Goal: Task Accomplishment & Management: Use online tool/utility

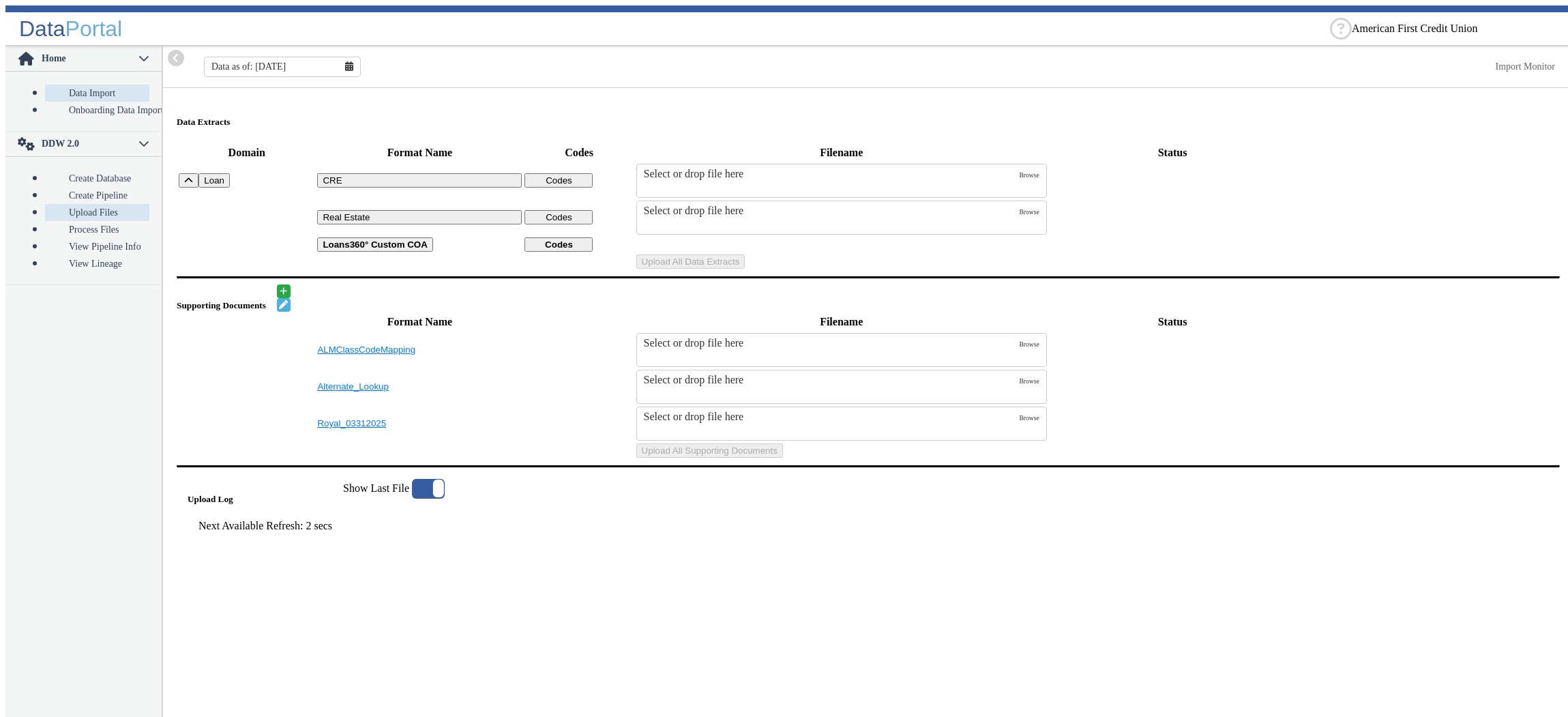
click at [55, 204] on link "Upload Files" at bounding box center [97, 213] width 104 height 17
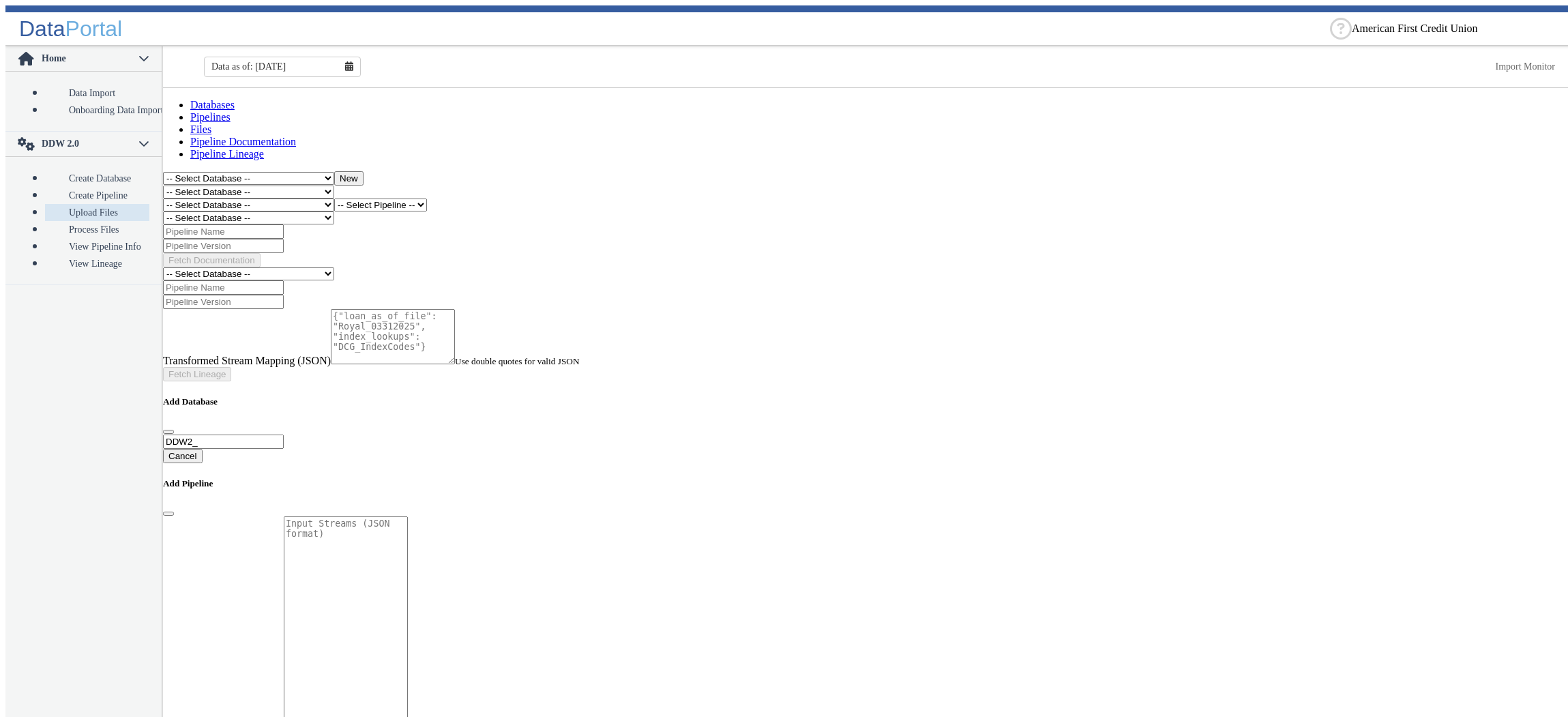
click at [163, 198] on select "-- Select Database -- DDW2_DENIS2_API_DEV DDW2_DENIS3_API_DEV DDW2_DENIS4_API_D…" at bounding box center [248, 205] width 171 height 13
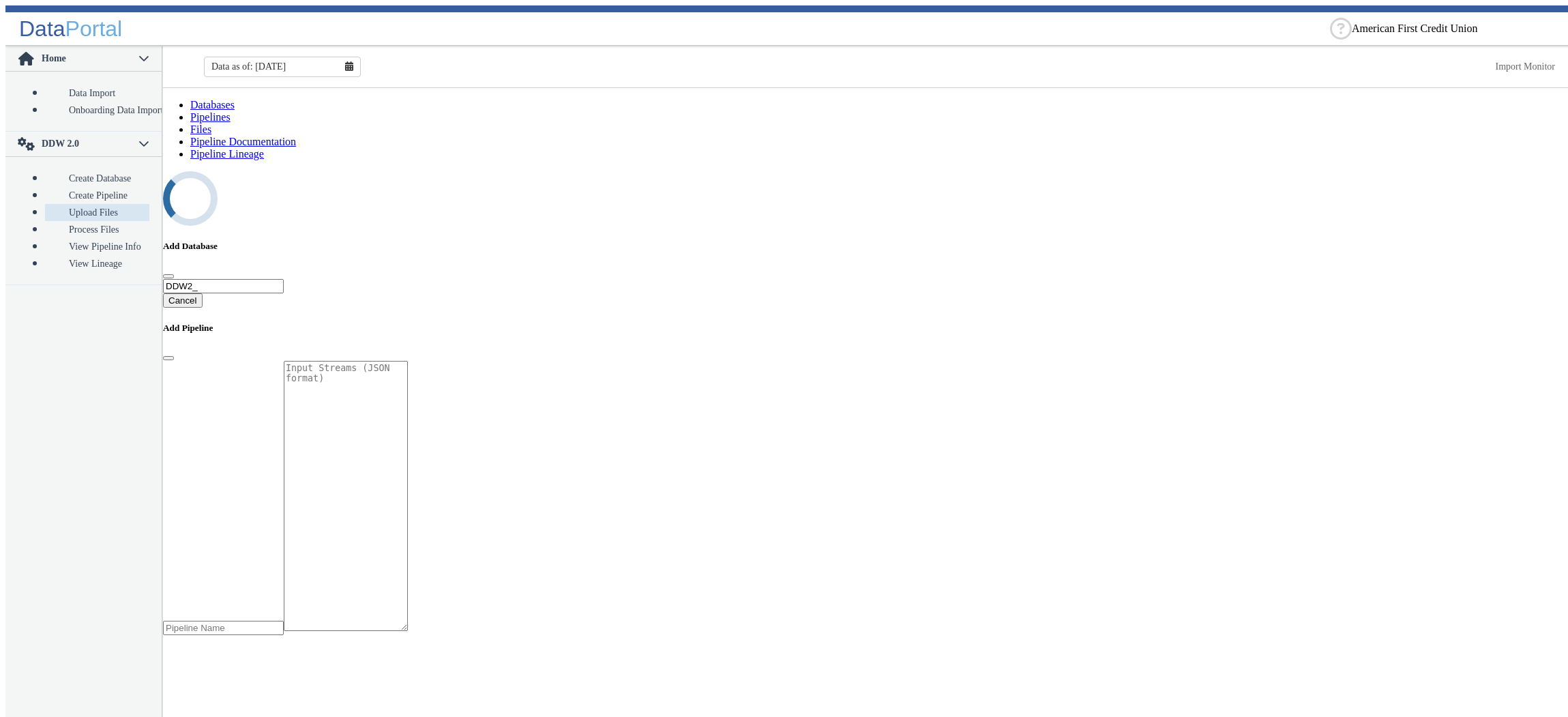
select select "7: Object"
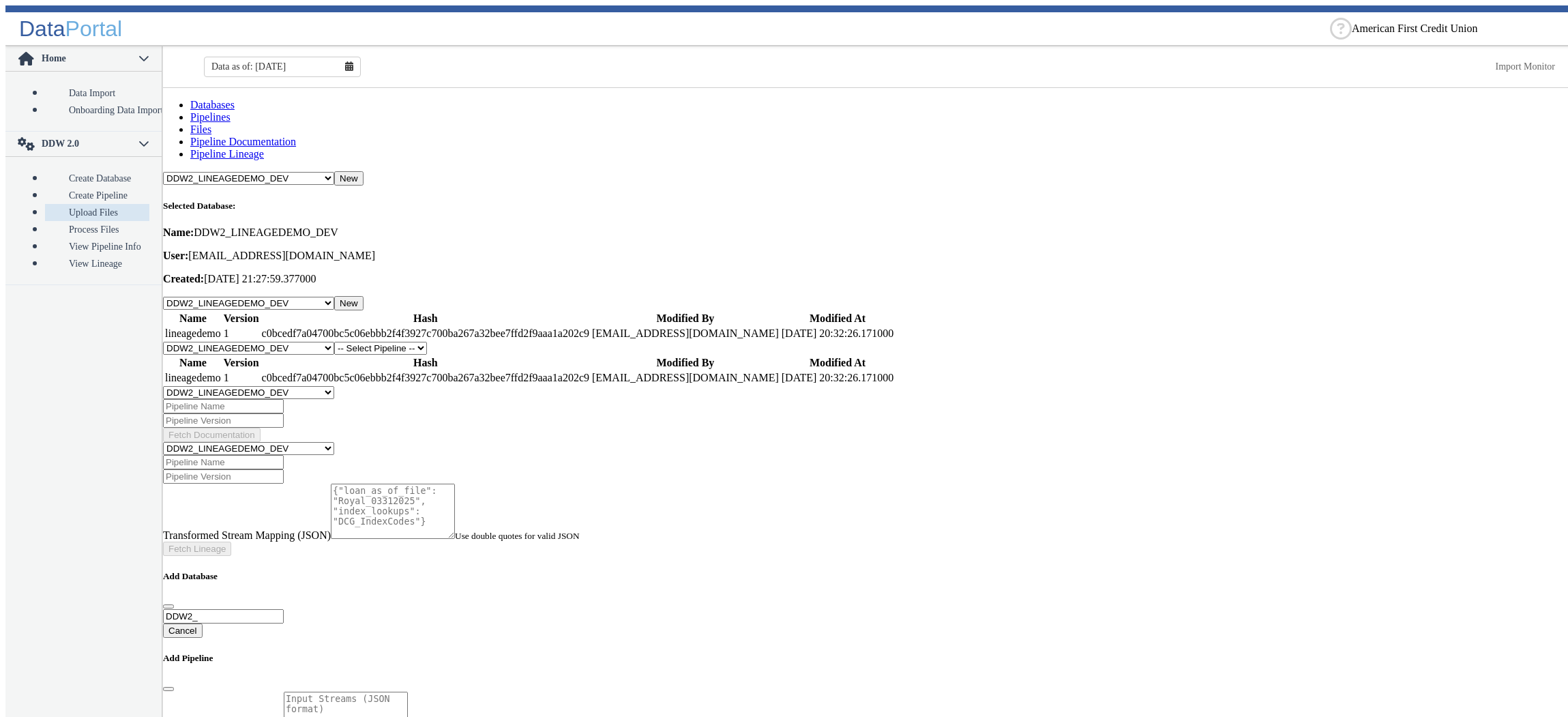
click at [334, 341] on select "-- Select Pipeline -- lineagedemo" at bounding box center [380, 348] width 93 height 13
select select "1: Object"
click option "lineagedemo" at bounding box center [0, 0] width 0 height 0
click at [456, 341] on button "New" at bounding box center [441, 349] width 30 height 14
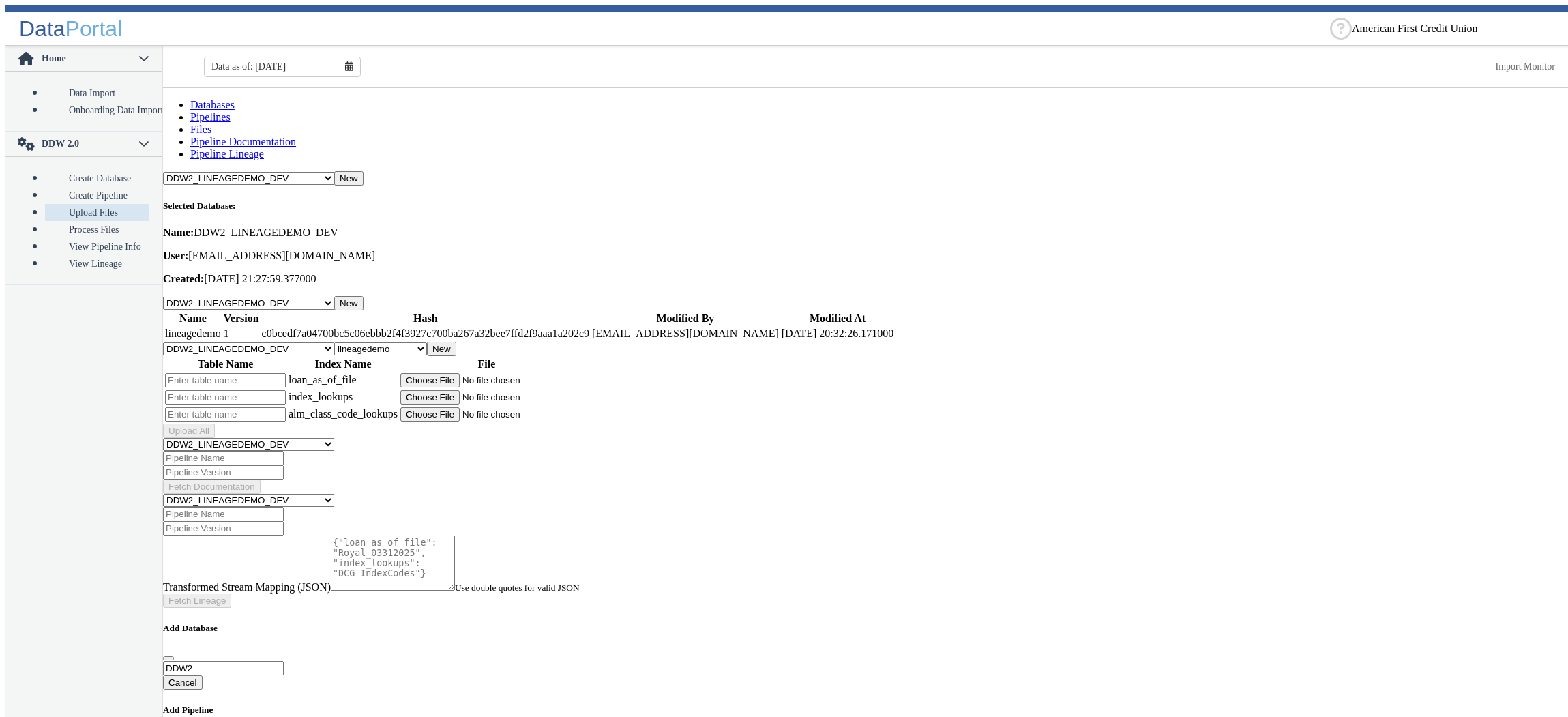
click at [278, 373] on input "text" at bounding box center [225, 381] width 121 height 14
type input "a"
click at [277, 390] on input "text" at bounding box center [225, 397] width 121 height 14
type input "aa"
click at [273, 407] on input "text" at bounding box center [225, 415] width 121 height 14
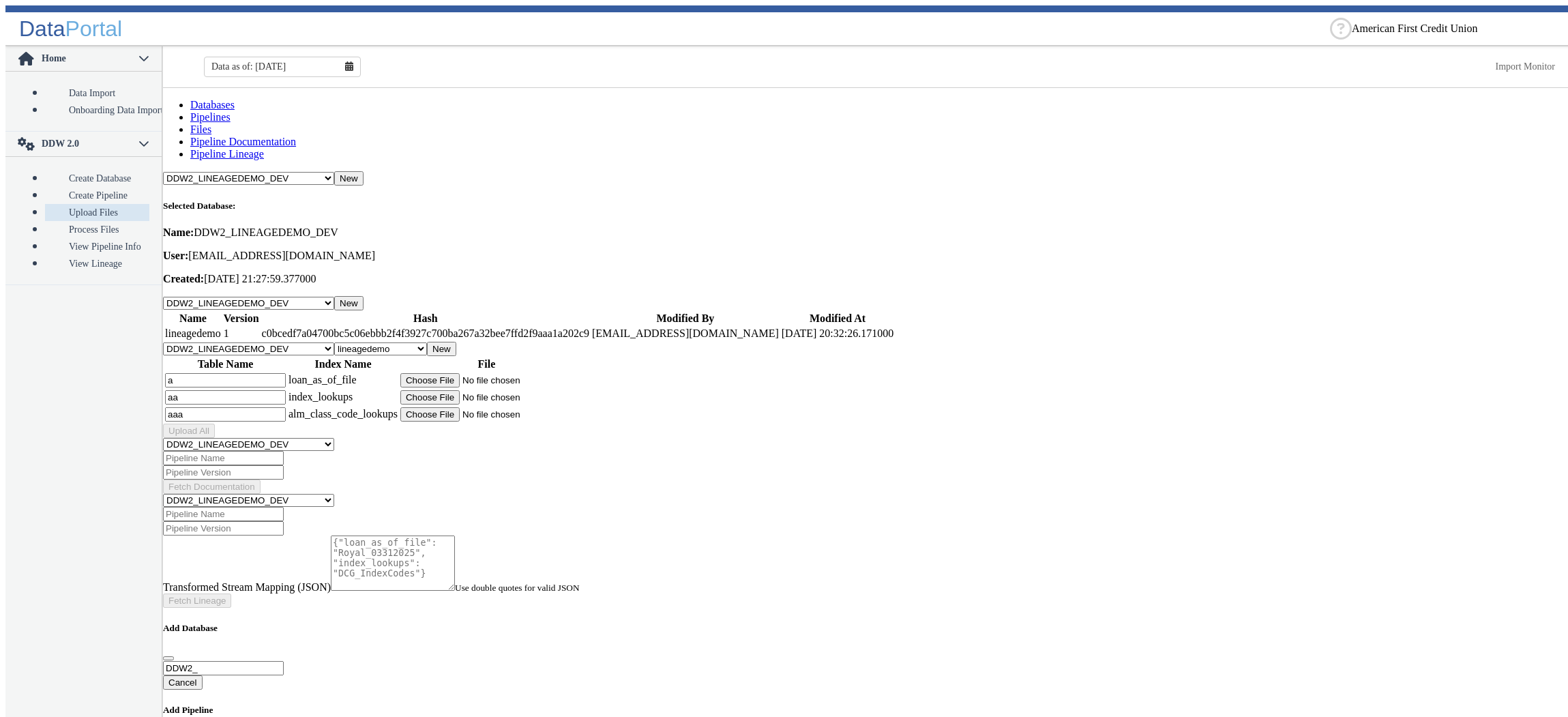
type input "aaa"
click at [503, 373] on input "file" at bounding box center [486, 381] width 173 height 14
type input "C:\fakepath\Royal_03312025_v2.csv"
click at [498, 390] on input "file" at bounding box center [486, 397] width 173 height 14
type input "C:\fakepath\DCG_IndexCodes_New.csv"
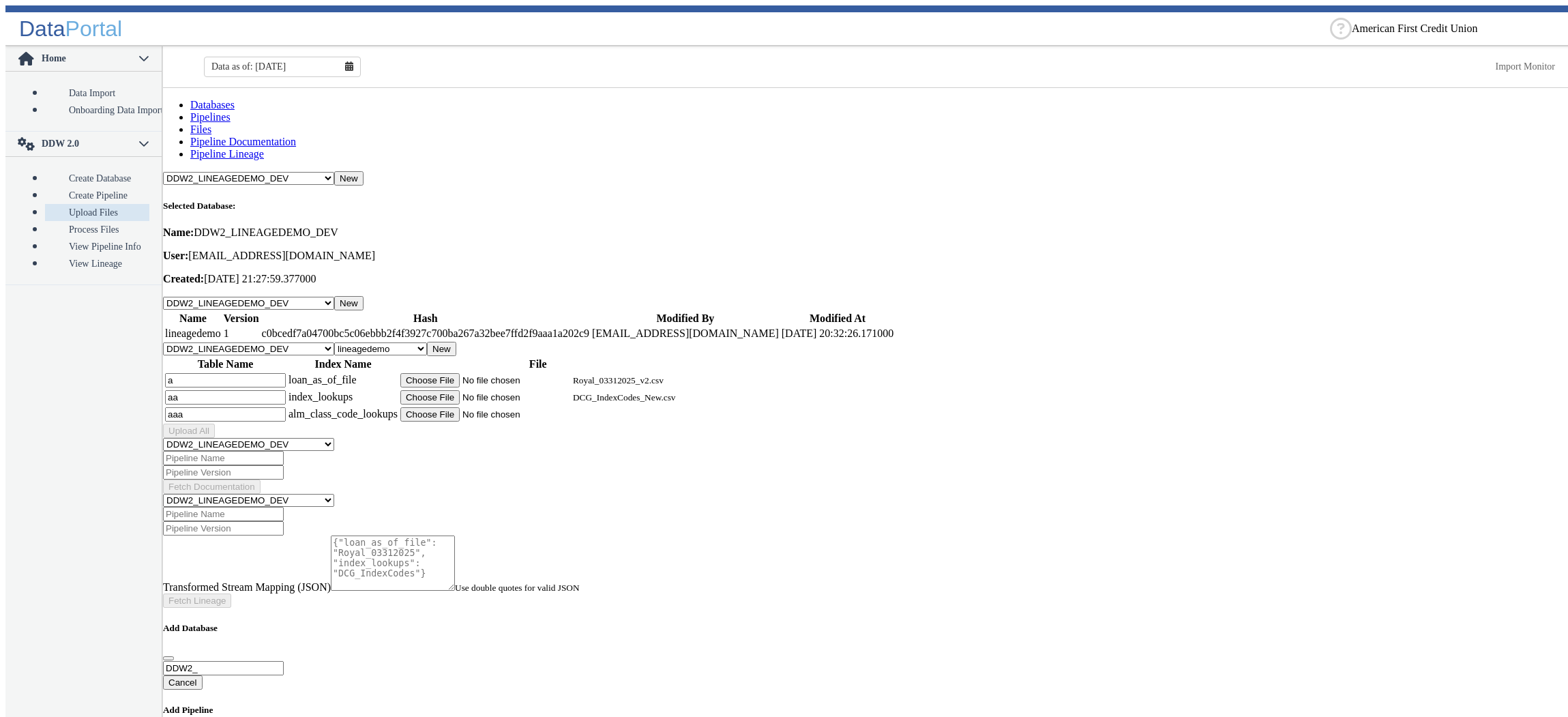
click at [489, 407] on input "file" at bounding box center [486, 415] width 173 height 14
type input "C:\fakepath\DCG_ALM_Class_Codes.csv"
click at [215, 424] on button "Upload All" at bounding box center [189, 431] width 52 height 14
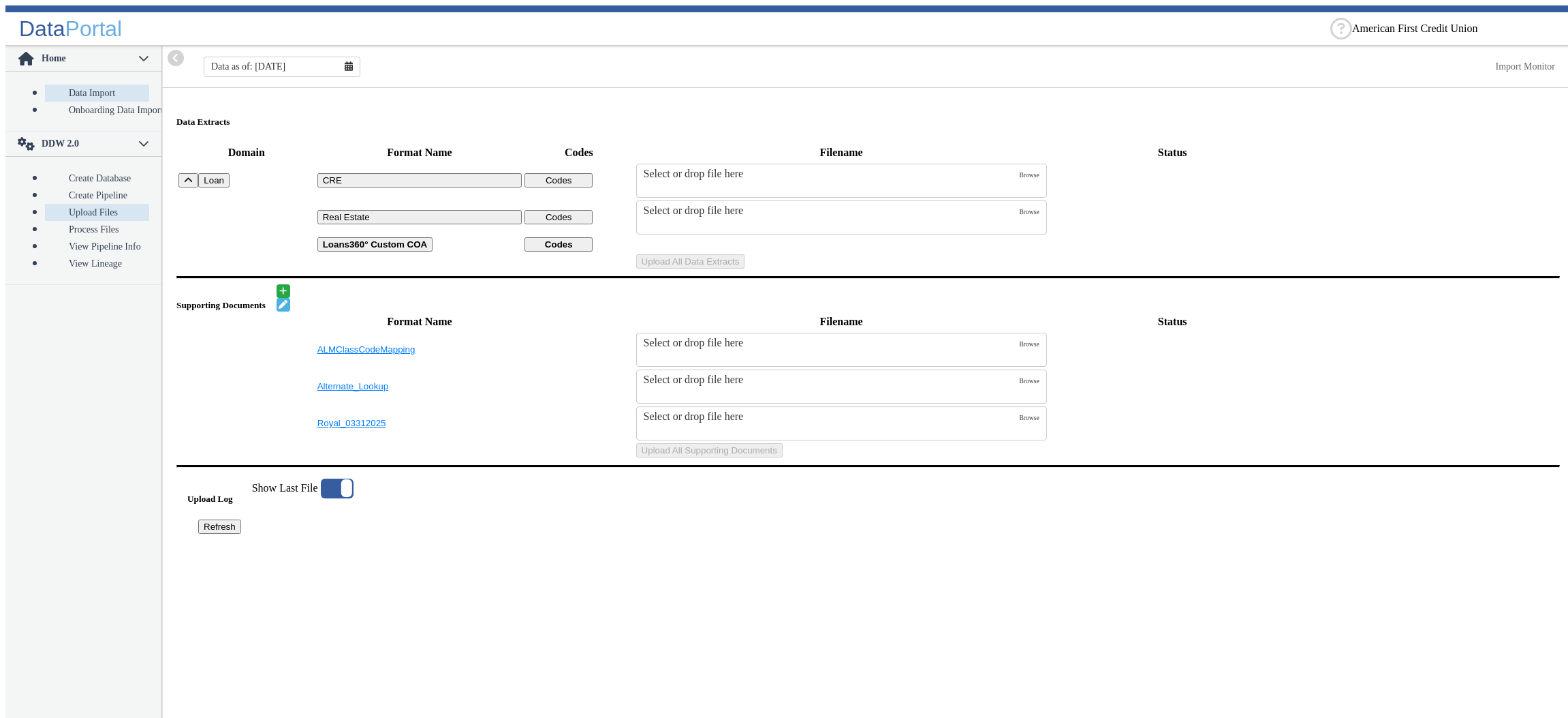
click at [69, 204] on link "Upload Files" at bounding box center [97, 213] width 104 height 17
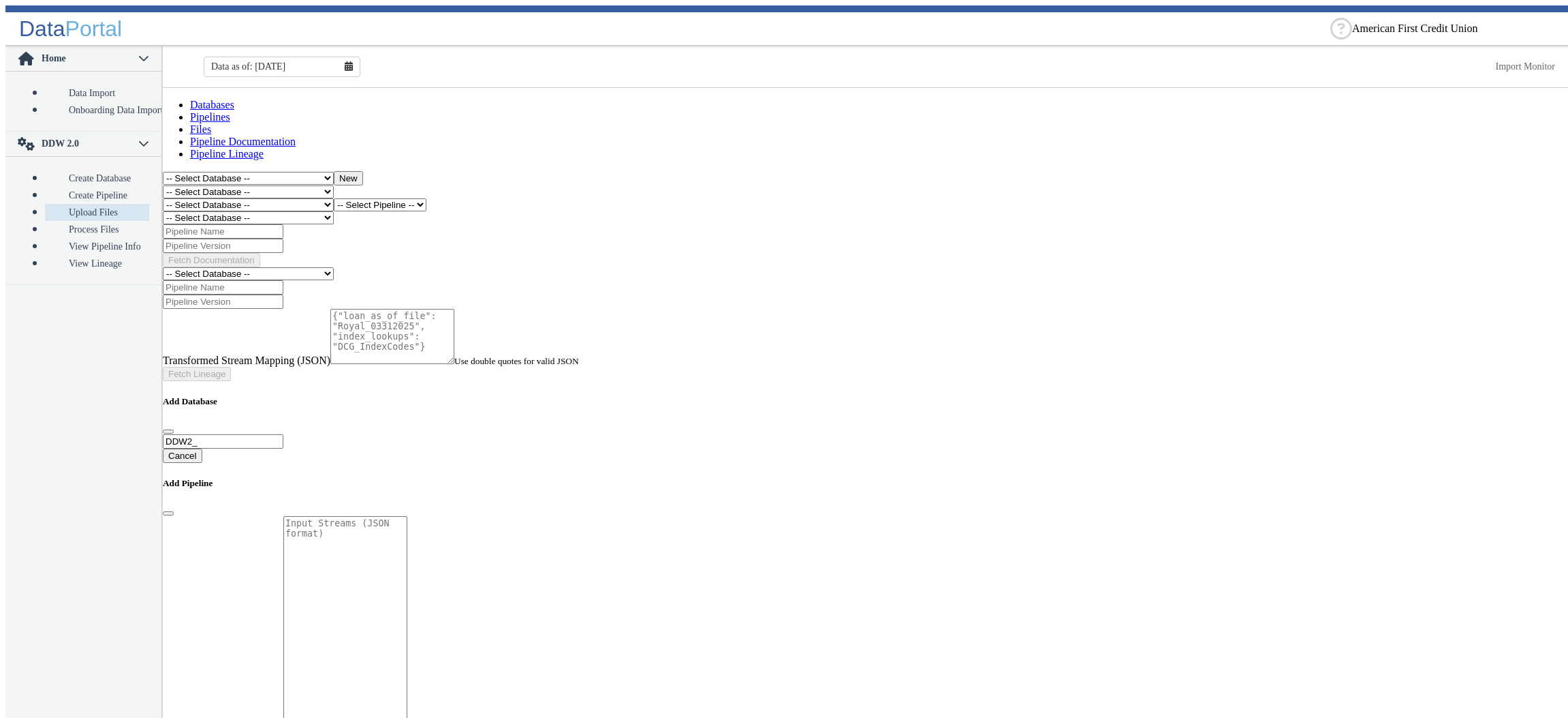
click at [163, 198] on select "-- Select Database -- DDW2_DENIS2_API_DEV DDW2_DENIS3_API_DEV DDW2_DENIS4_API_D…" at bounding box center [248, 205] width 171 height 13
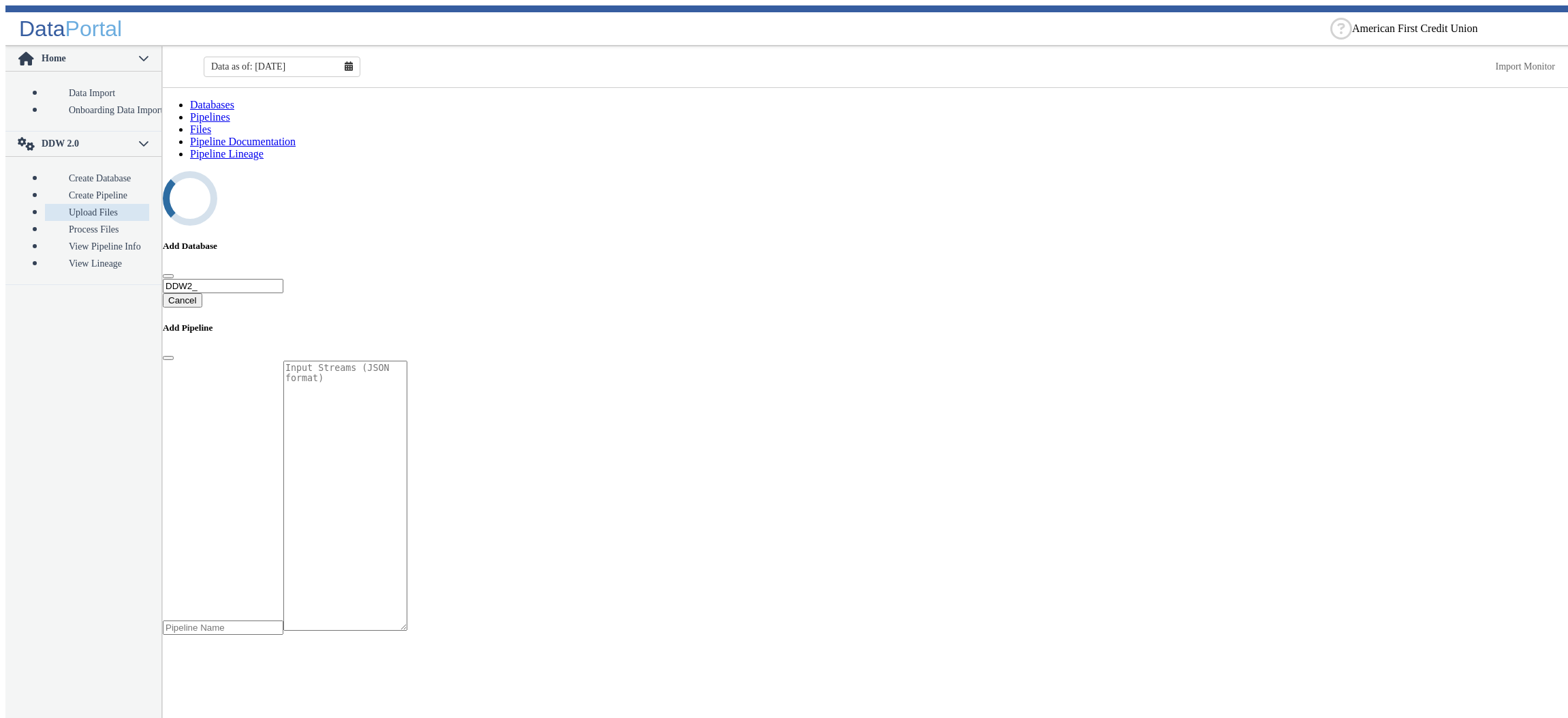
select select "7: Object"
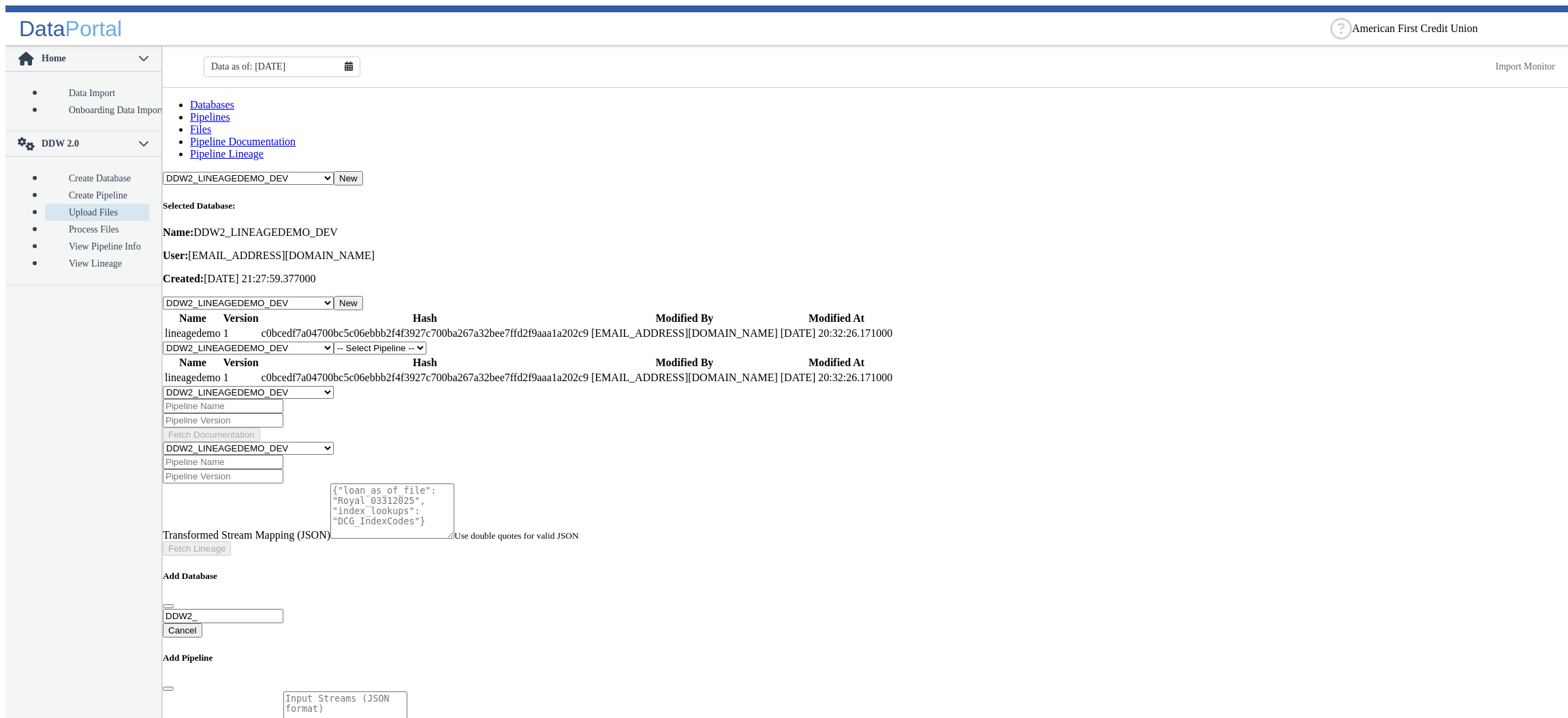
click at [334, 341] on select "-- Select Pipeline -- lineagedemo" at bounding box center [380, 348] width 92 height 13
select select "1: Object"
click option "lineagedemo" at bounding box center [0, 0] width 0 height 0
click at [456, 341] on button "New" at bounding box center [441, 349] width 30 height 14
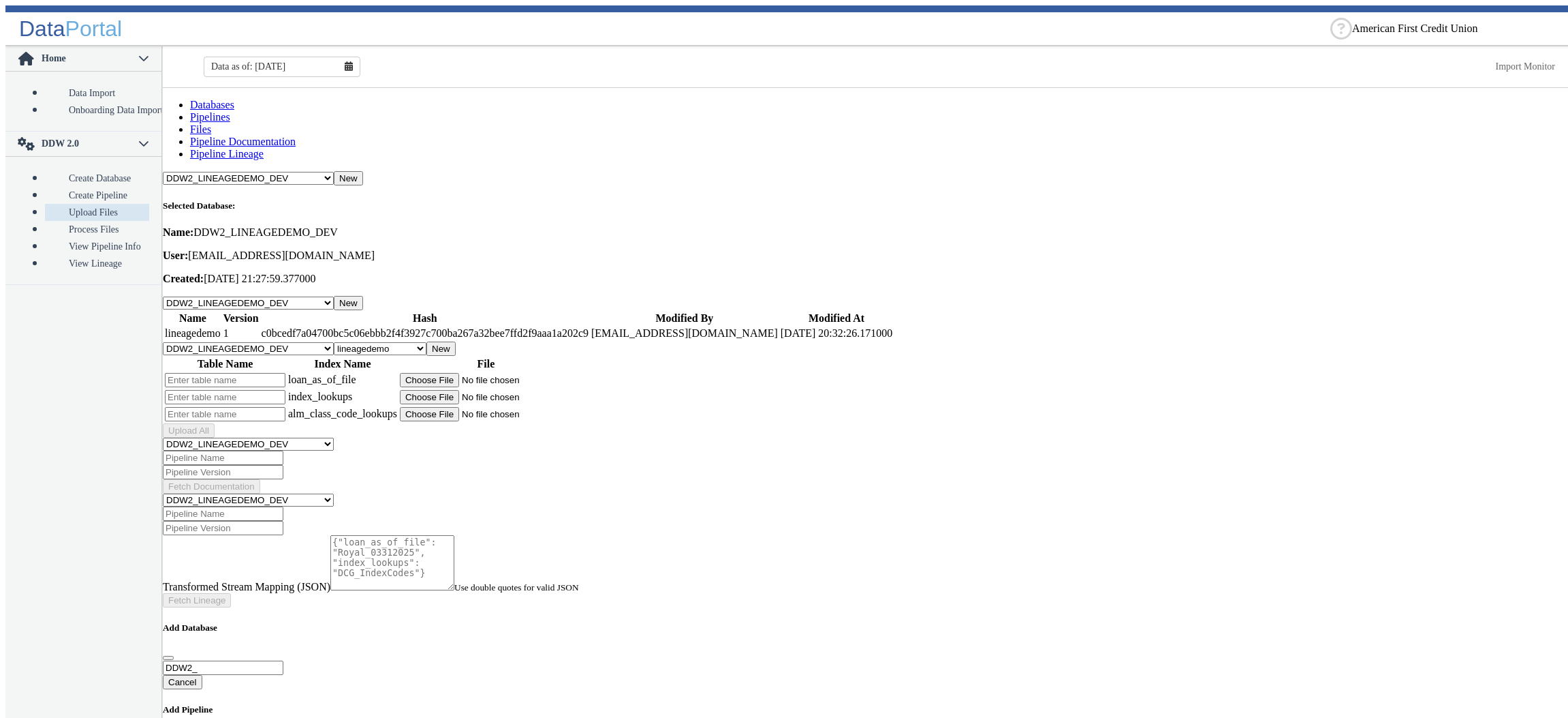
click at [276, 373] on input "text" at bounding box center [225, 380] width 121 height 14
type input "a"
click at [270, 390] on input "text" at bounding box center [225, 397] width 121 height 14
type input "aaa"
click at [258, 407] on input "text" at bounding box center [225, 414] width 121 height 14
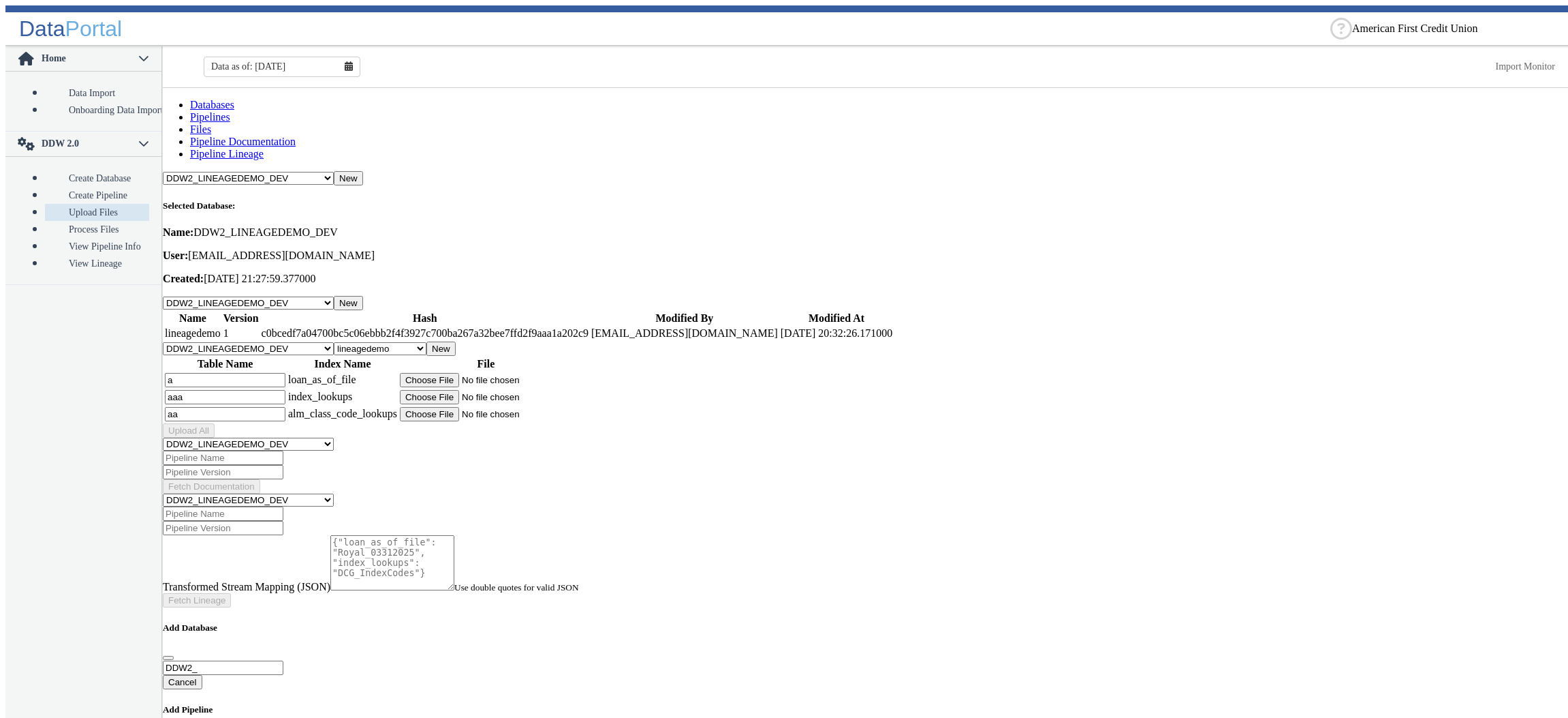
type input "aa"
click at [501, 373] on input "file" at bounding box center [486, 380] width 173 height 14
type input "C:\fakepath\Royal_03312025_v2.csv"
click at [497, 390] on input "file" at bounding box center [486, 397] width 173 height 14
type input "C:\fakepath\DCG_IndexCodes_New.csv"
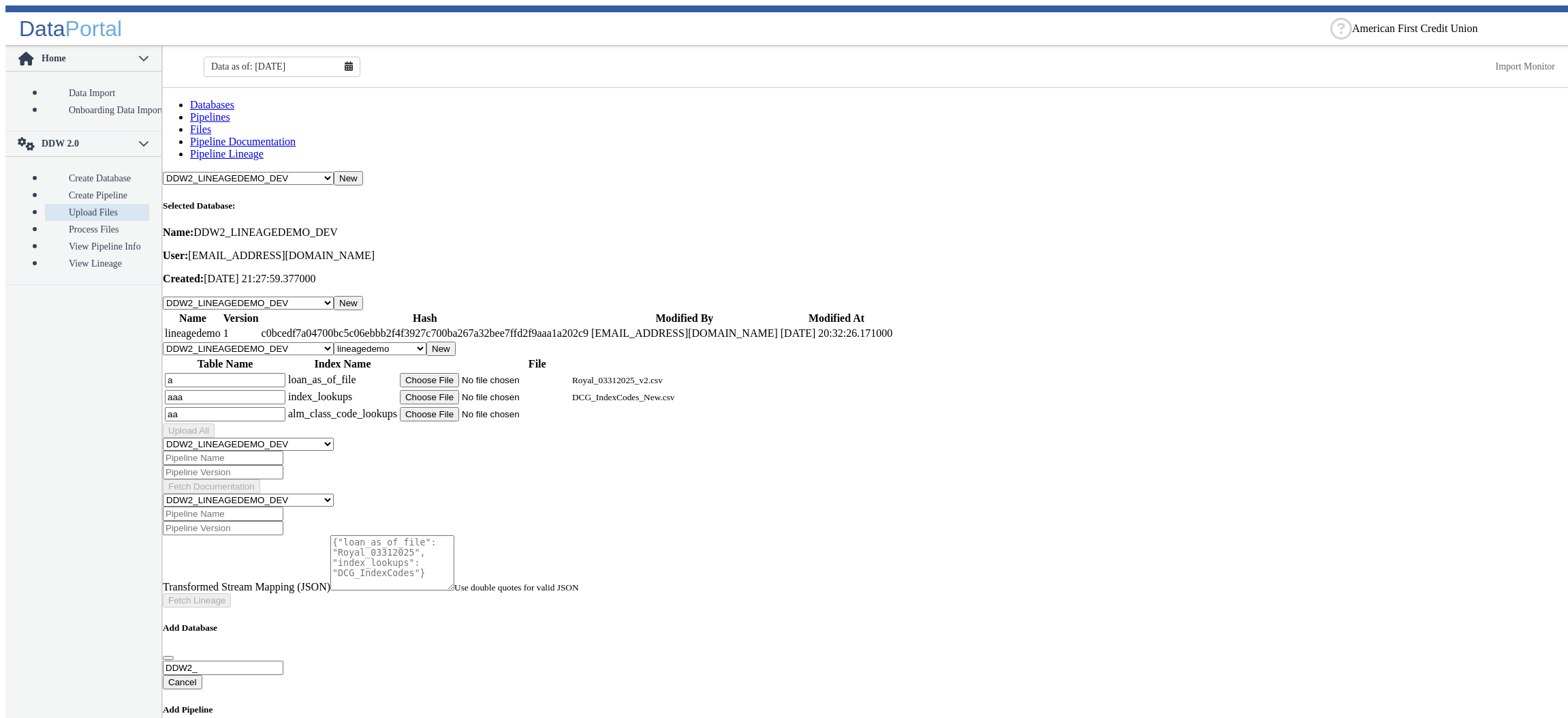
click at [488, 407] on input "file" at bounding box center [486, 414] width 173 height 14
type input "C:\fakepath\DCG_ALM_Class_Codes.csv"
click at [215, 424] on button "Upload All" at bounding box center [189, 431] width 52 height 14
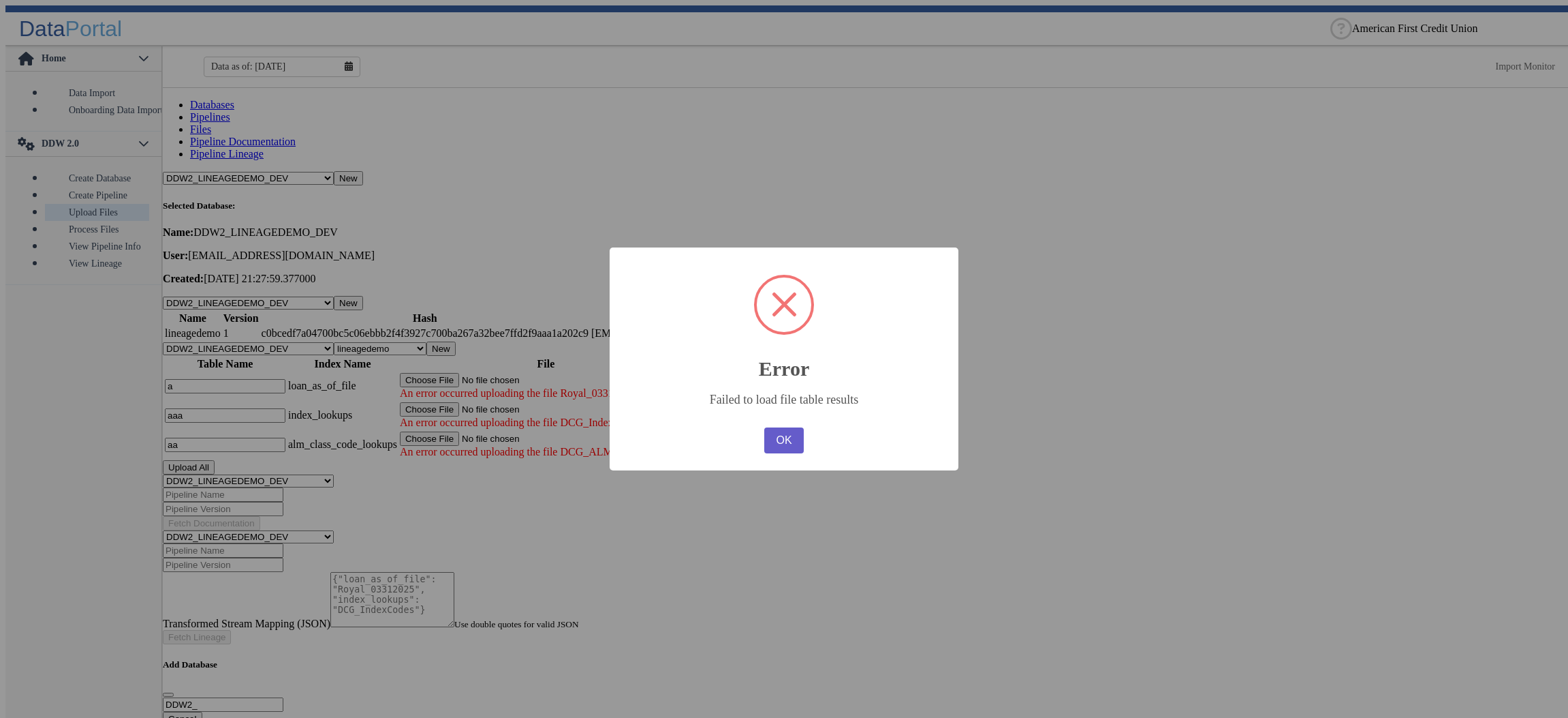
click at [787, 448] on button "OK" at bounding box center [784, 440] width 40 height 26
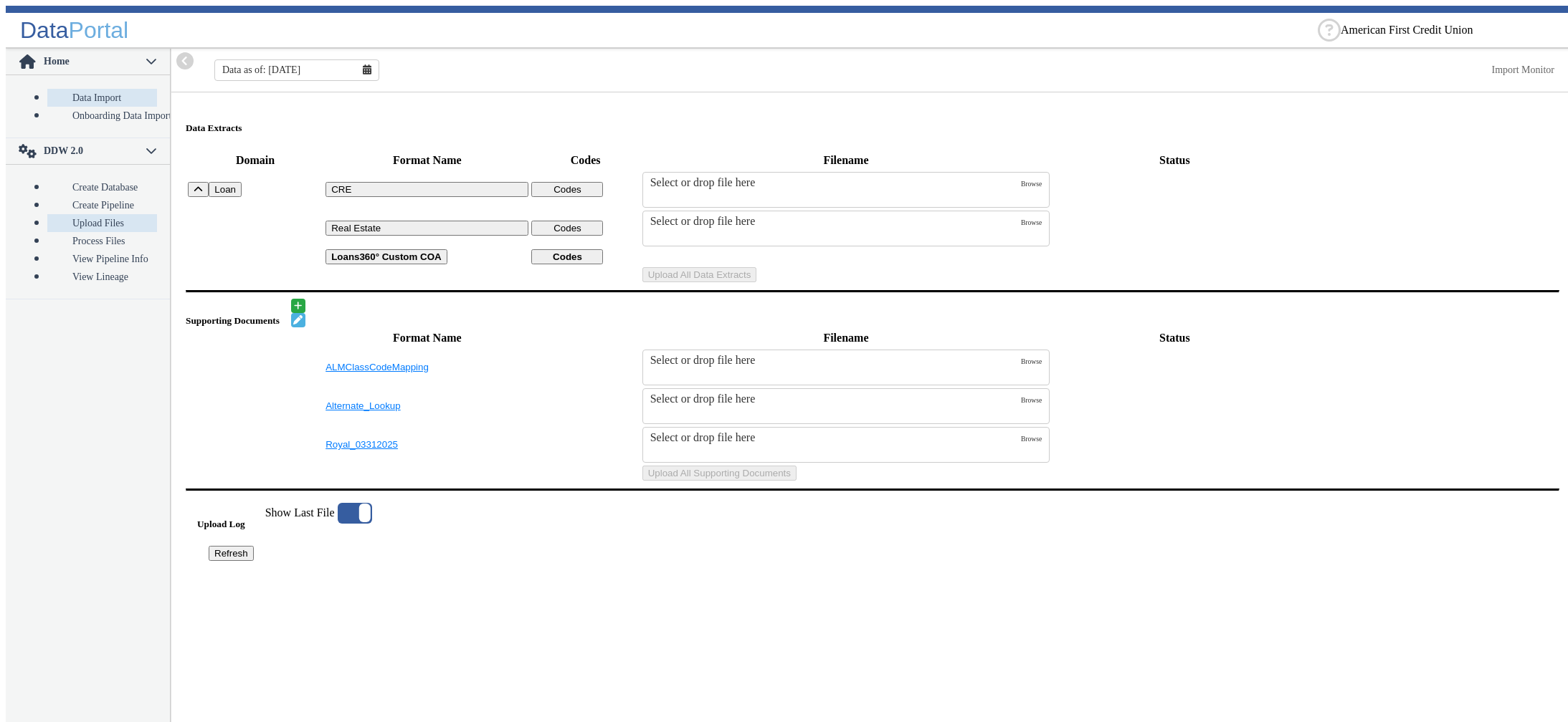
click at [74, 214] on link "Upload Files" at bounding box center [102, 223] width 110 height 18
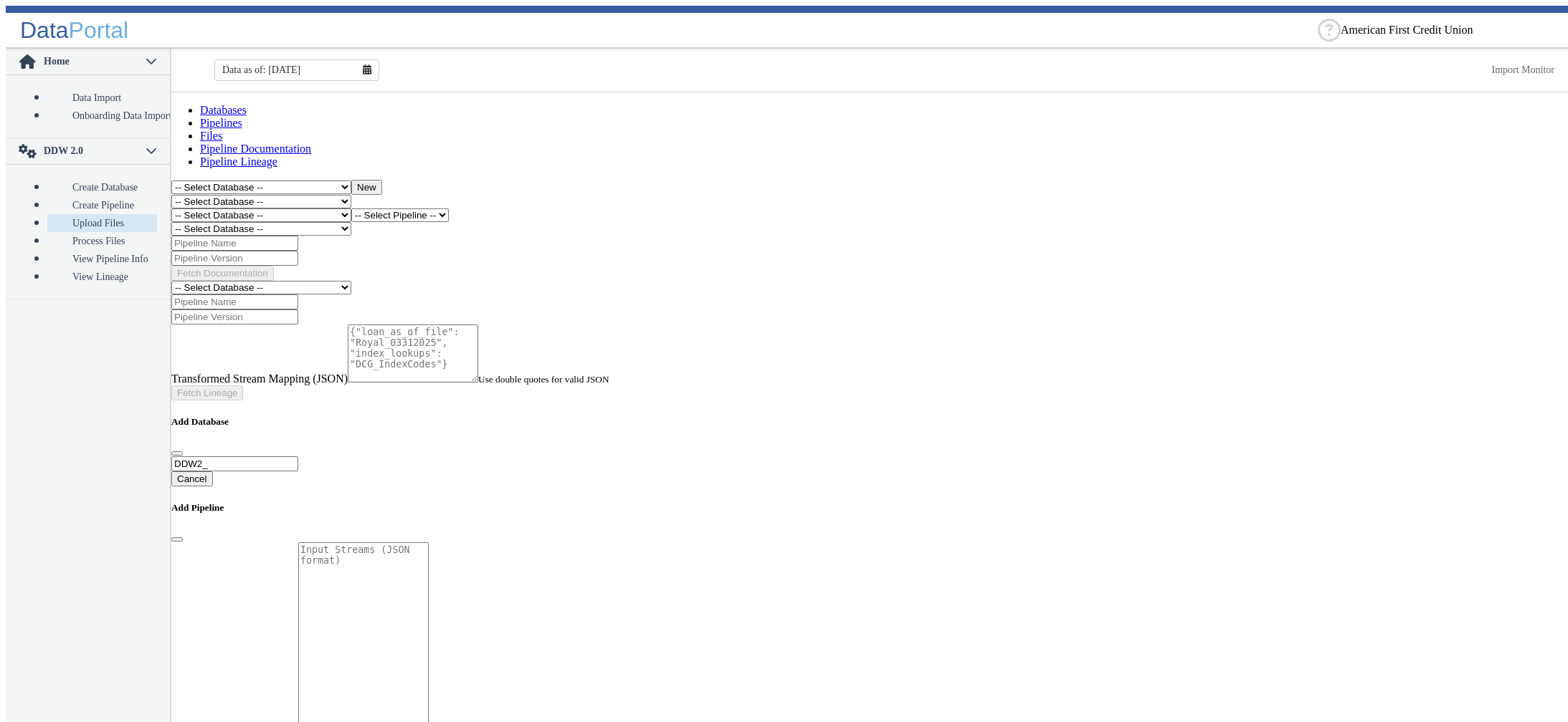
click at [171, 208] on select "-- Select Database -- DDW2_DENIS2_API_DEV DDW2_DENIS3_API_DEV DDW2_DENIS4_API_D…" at bounding box center [261, 215] width 180 height 14
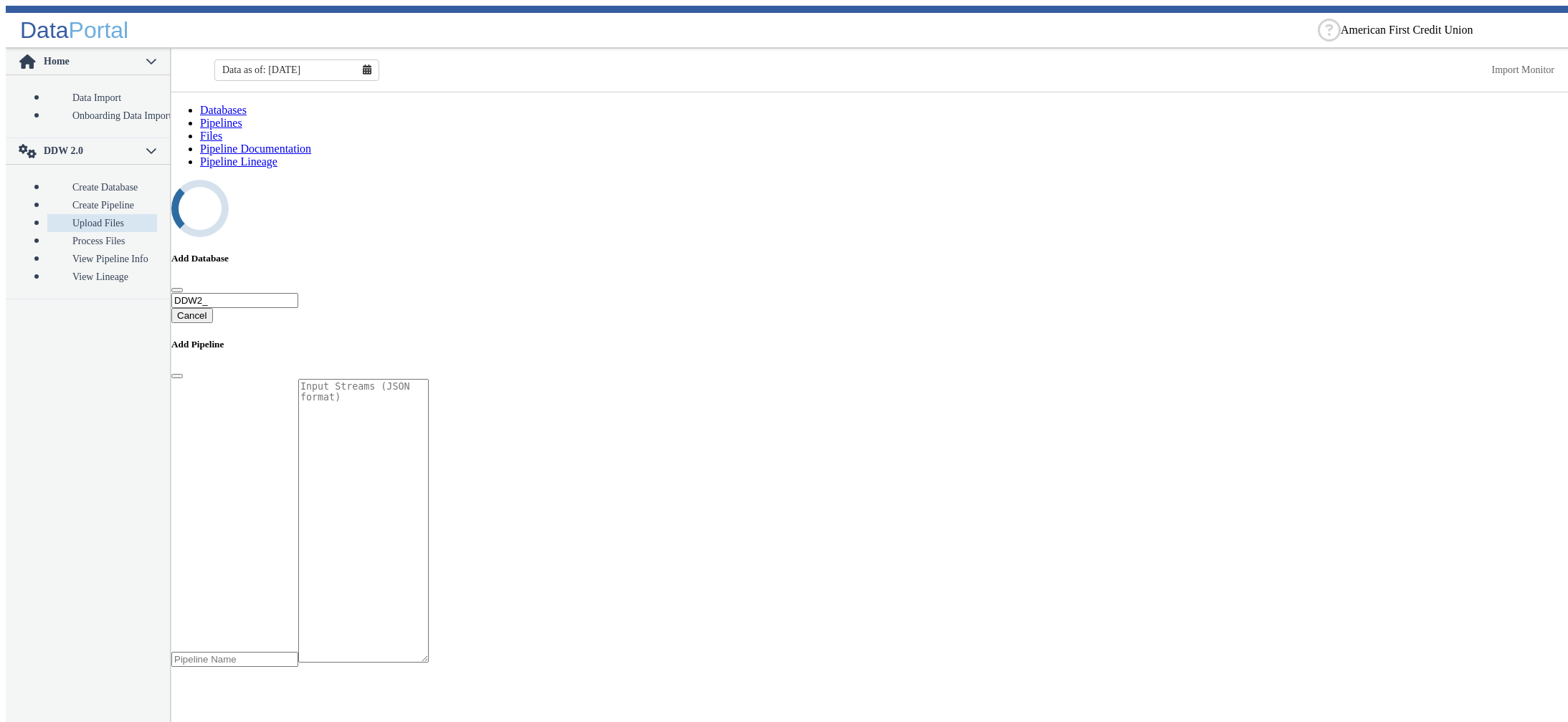
select select "7: Object"
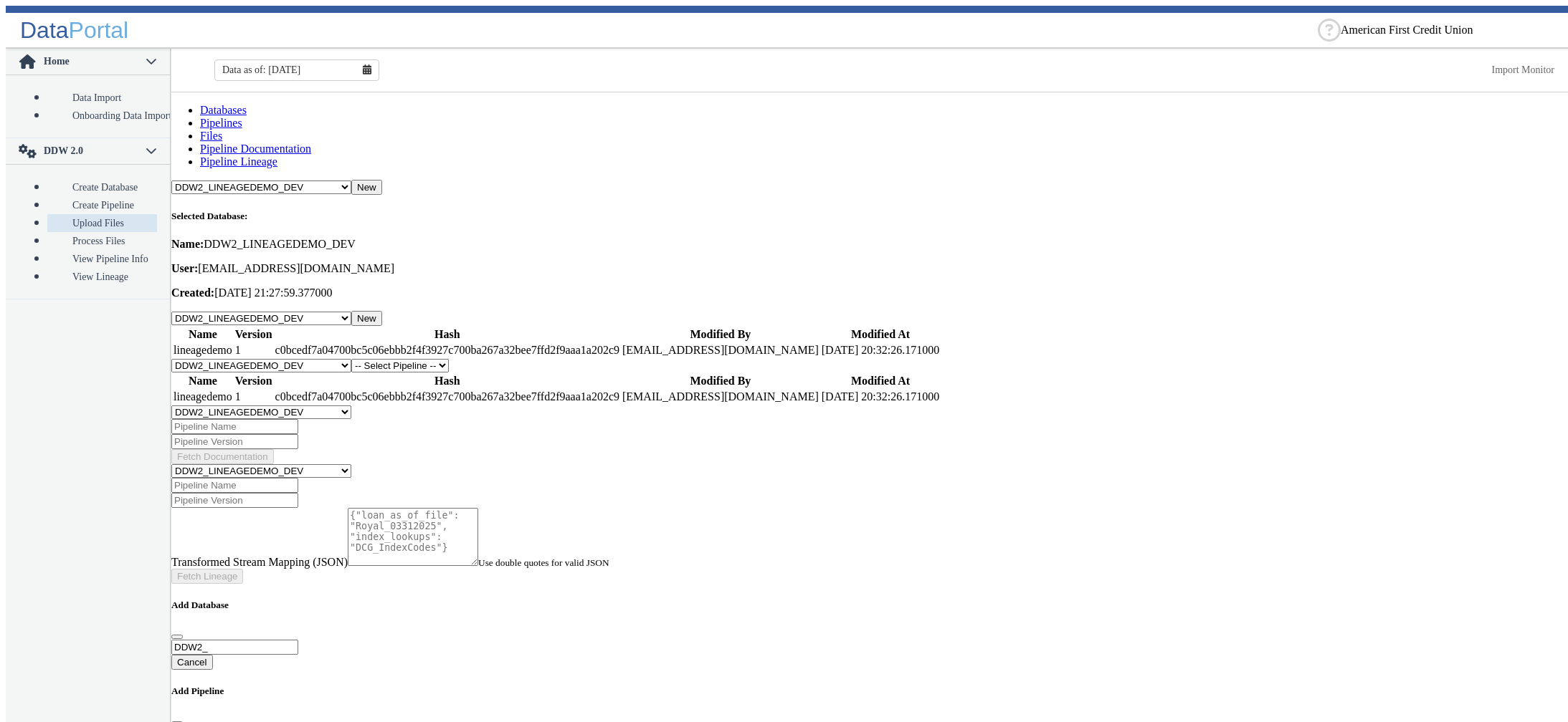
click at [351, 359] on select "-- Select Pipeline -- lineagedemo" at bounding box center [400, 366] width 97 height 14
select select "1: Object"
click option "lineagedemo" at bounding box center [0, 0] width 0 height 0
click at [480, 359] on button "New" at bounding box center [464, 366] width 31 height 15
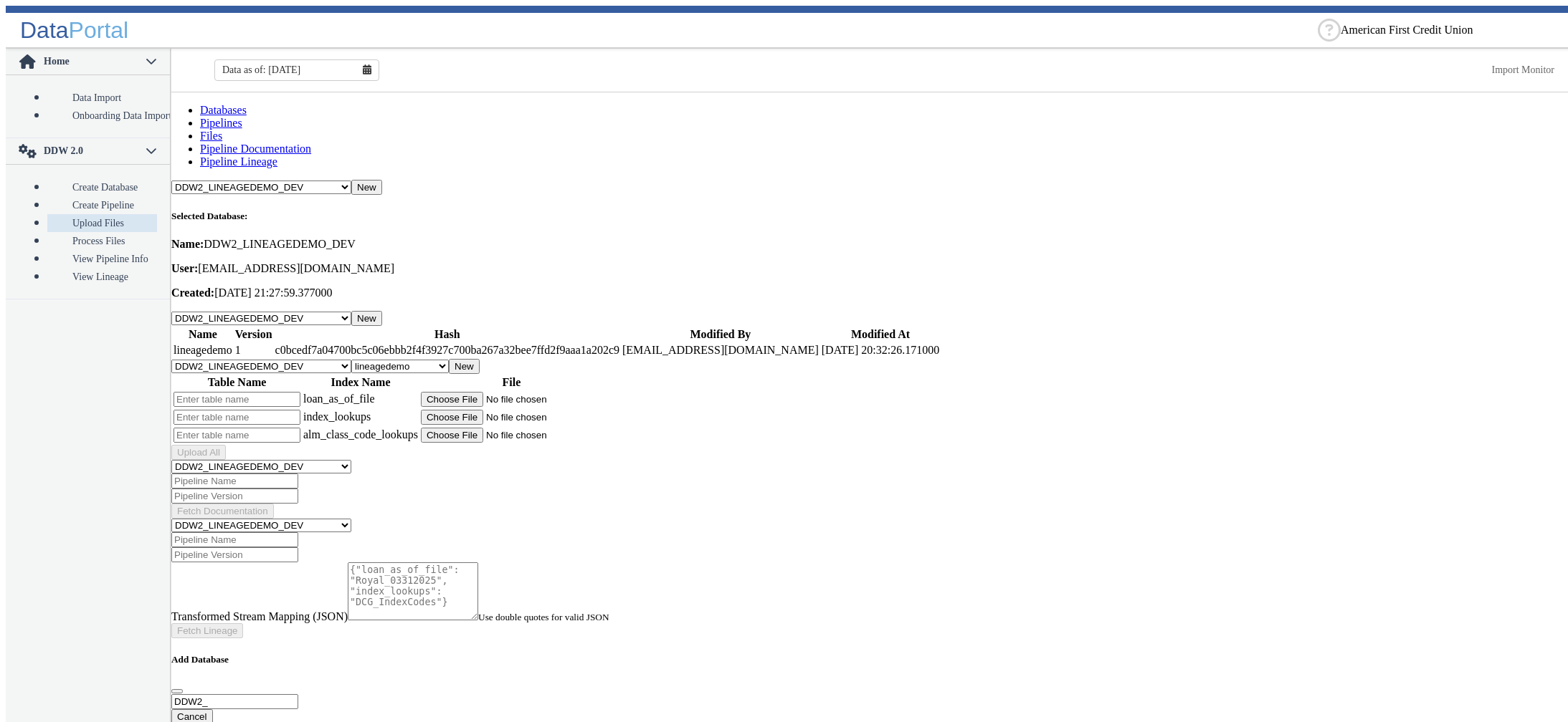
click at [286, 392] on input "text" at bounding box center [236, 400] width 127 height 15
type input "a"
click at [278, 410] on input "text" at bounding box center [236, 417] width 127 height 15
type input "aa"
click at [270, 428] on input "text" at bounding box center [236, 435] width 127 height 15
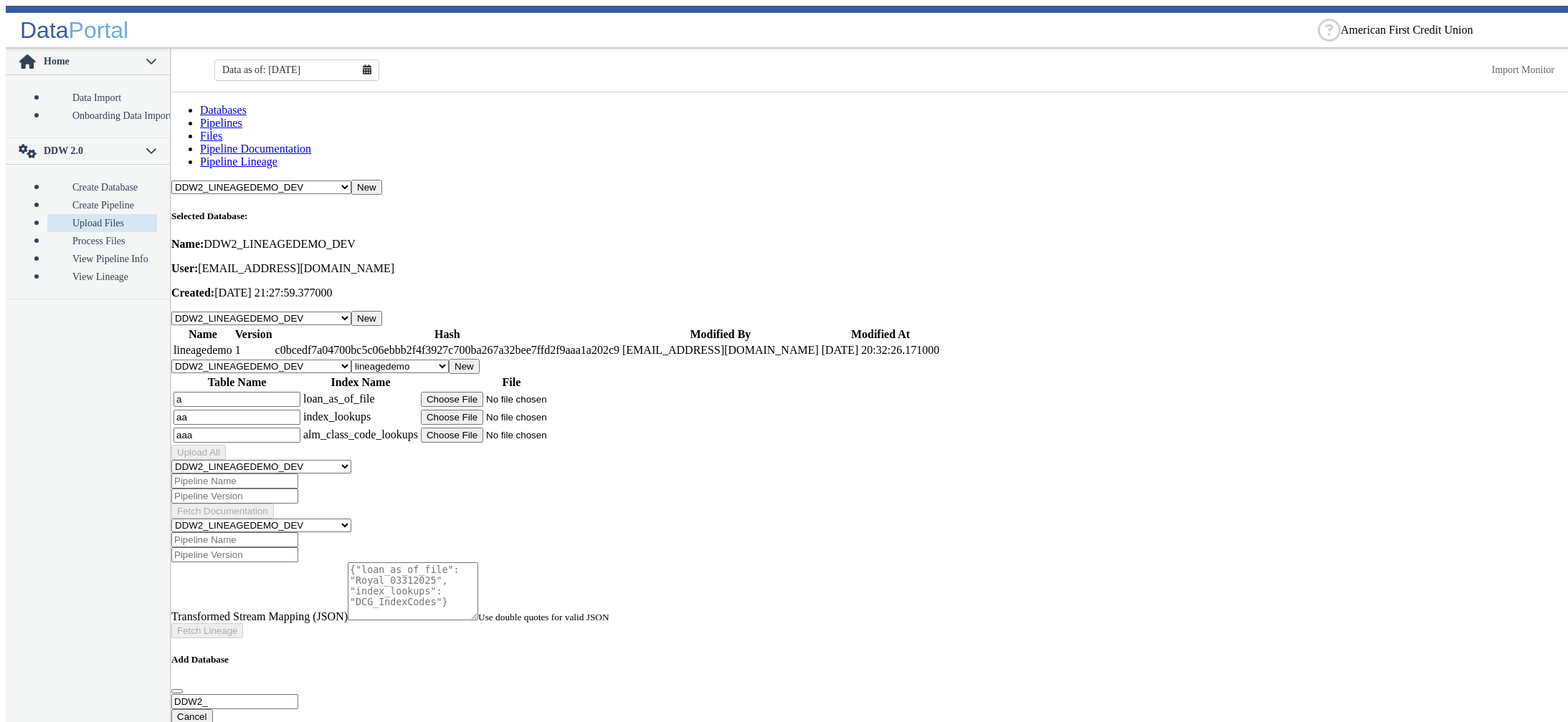
type input "aaa"
click at [515, 392] on input "file" at bounding box center [511, 400] width 182 height 15
type input "C:\fakepath\Royal_03312025_v2.csv"
click at [520, 410] on input "file" at bounding box center [511, 417] width 182 height 15
type input "C:\fakepath\DCG_IndexCodes_New.csv"
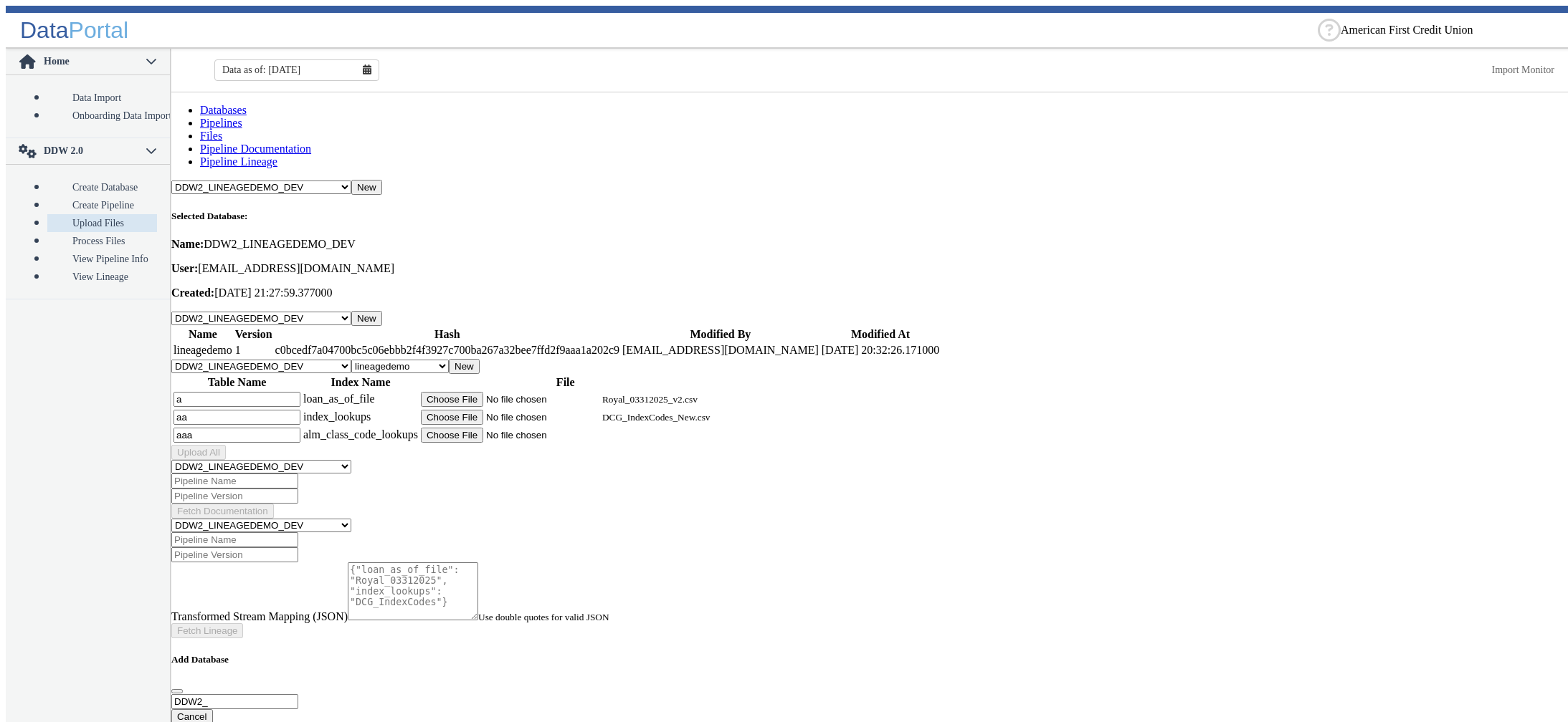
click at [526, 428] on input "file" at bounding box center [511, 435] width 182 height 15
type input "C:\fakepath\DCG_ALM_Class_Codes.csv"
click at [226, 445] on button "Upload All" at bounding box center [198, 453] width 55 height 15
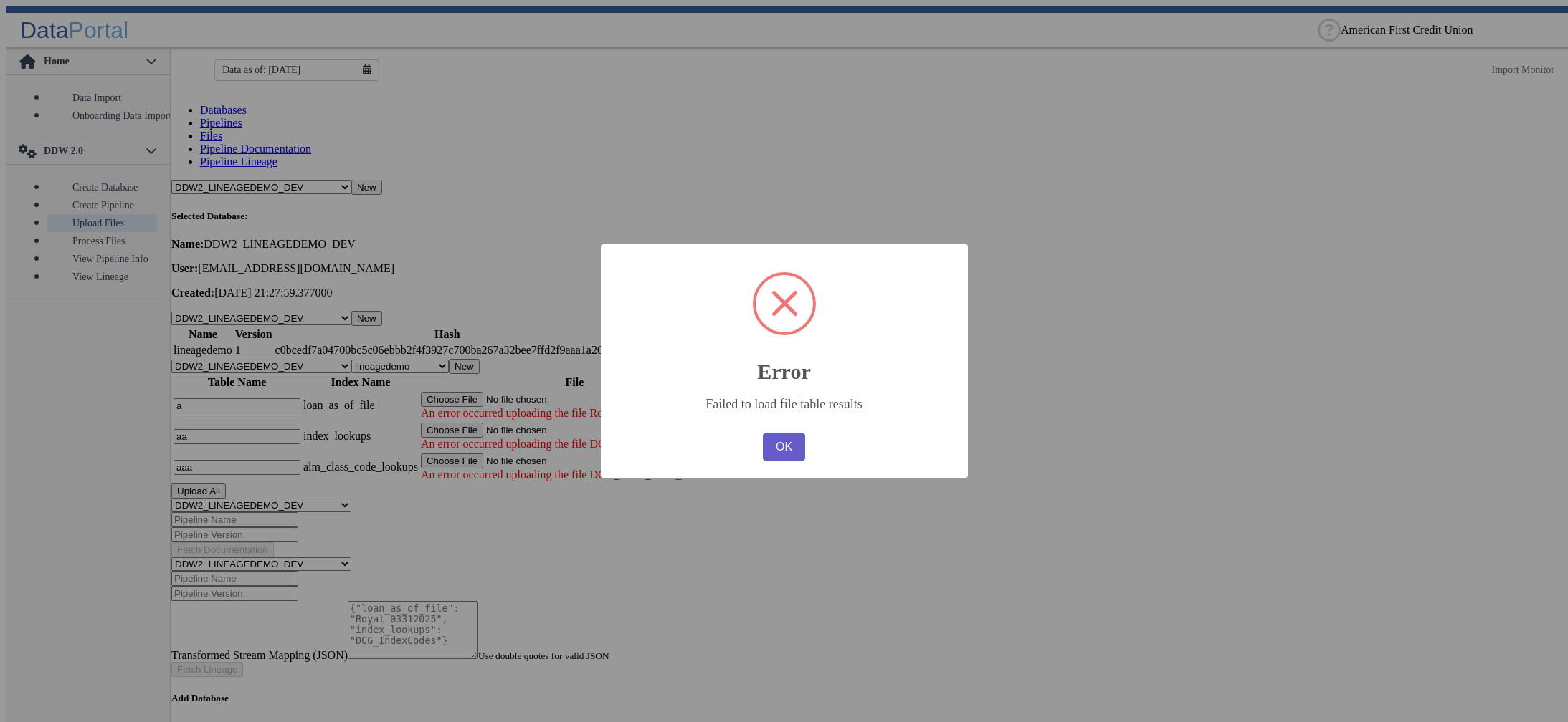
click at [791, 454] on button "OK" at bounding box center [783, 447] width 42 height 27
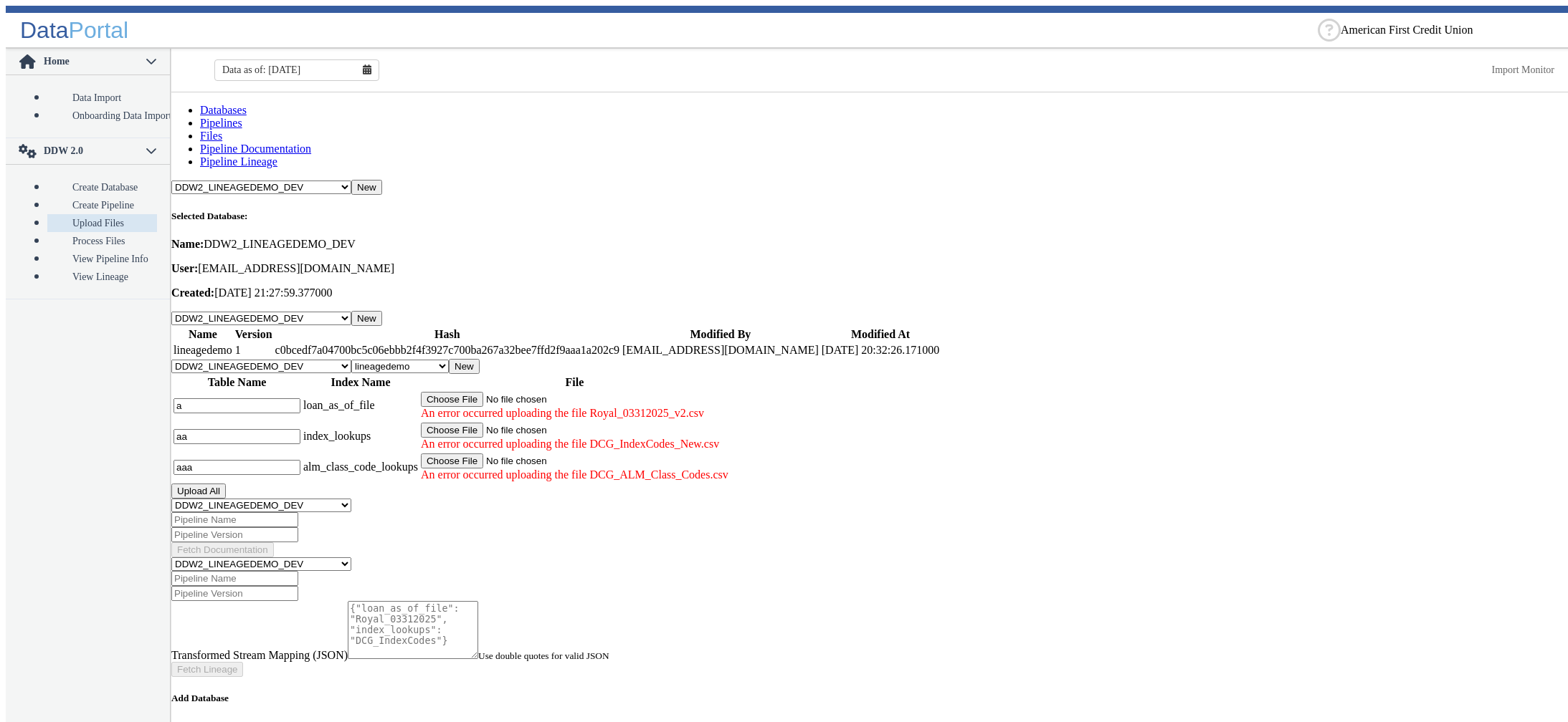
click at [492, 528] on main "Databases Pipelines Files Pipeline Documentation Pipeline Lineage -- Select Dat…" at bounding box center [872, 410] width 1402 height 636
click at [351, 359] on select "-- Select Pipeline -- lineagedemo" at bounding box center [400, 366] width 97 height 14
click option "-- Select Pipeline --" at bounding box center [0, 0] width 0 height 0
click at [351, 359] on select "-- Select Pipeline -- lineagedemo" at bounding box center [400, 366] width 97 height 14
select select "1: Object"
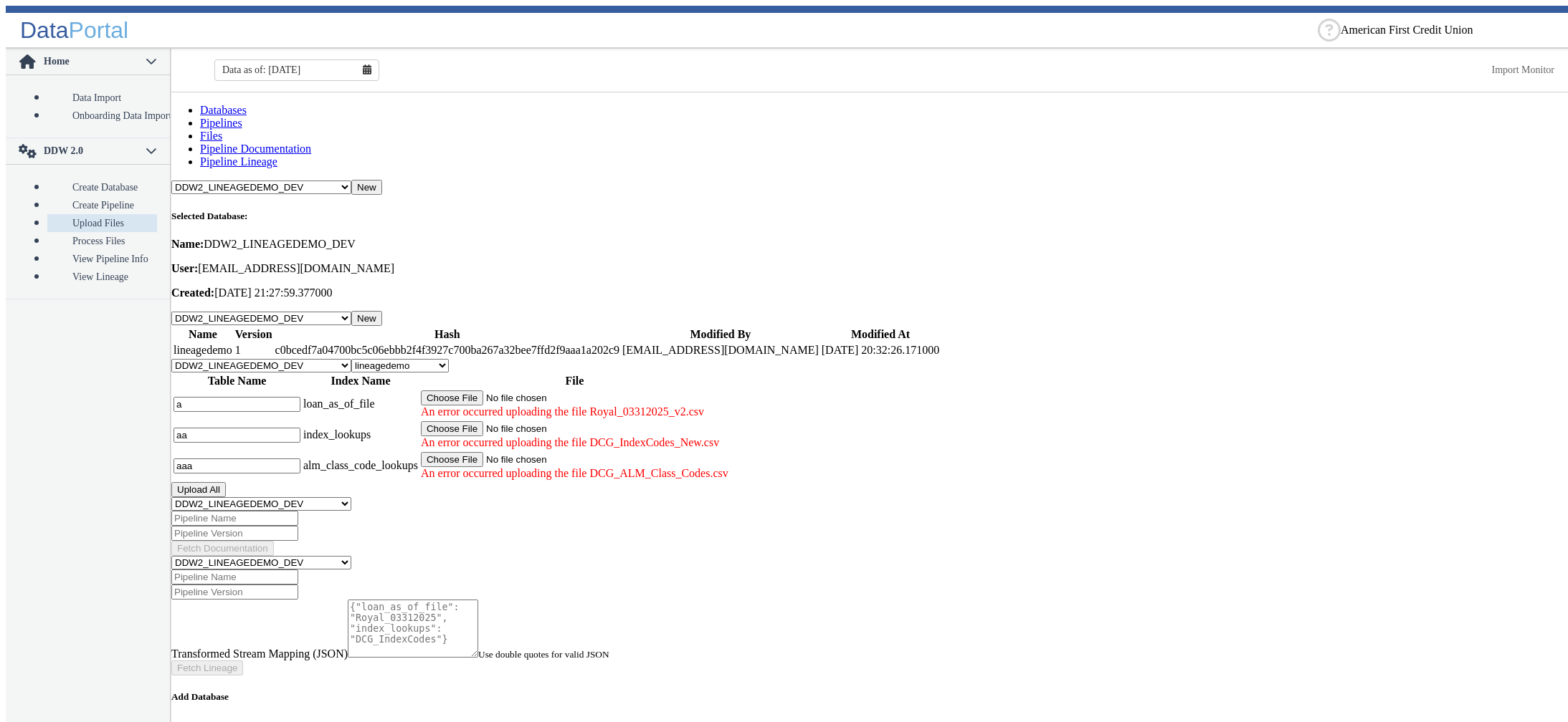
click option "lineagedemo" at bounding box center [0, 0] width 0 height 0
click at [480, 359] on button "New" at bounding box center [464, 366] width 31 height 15
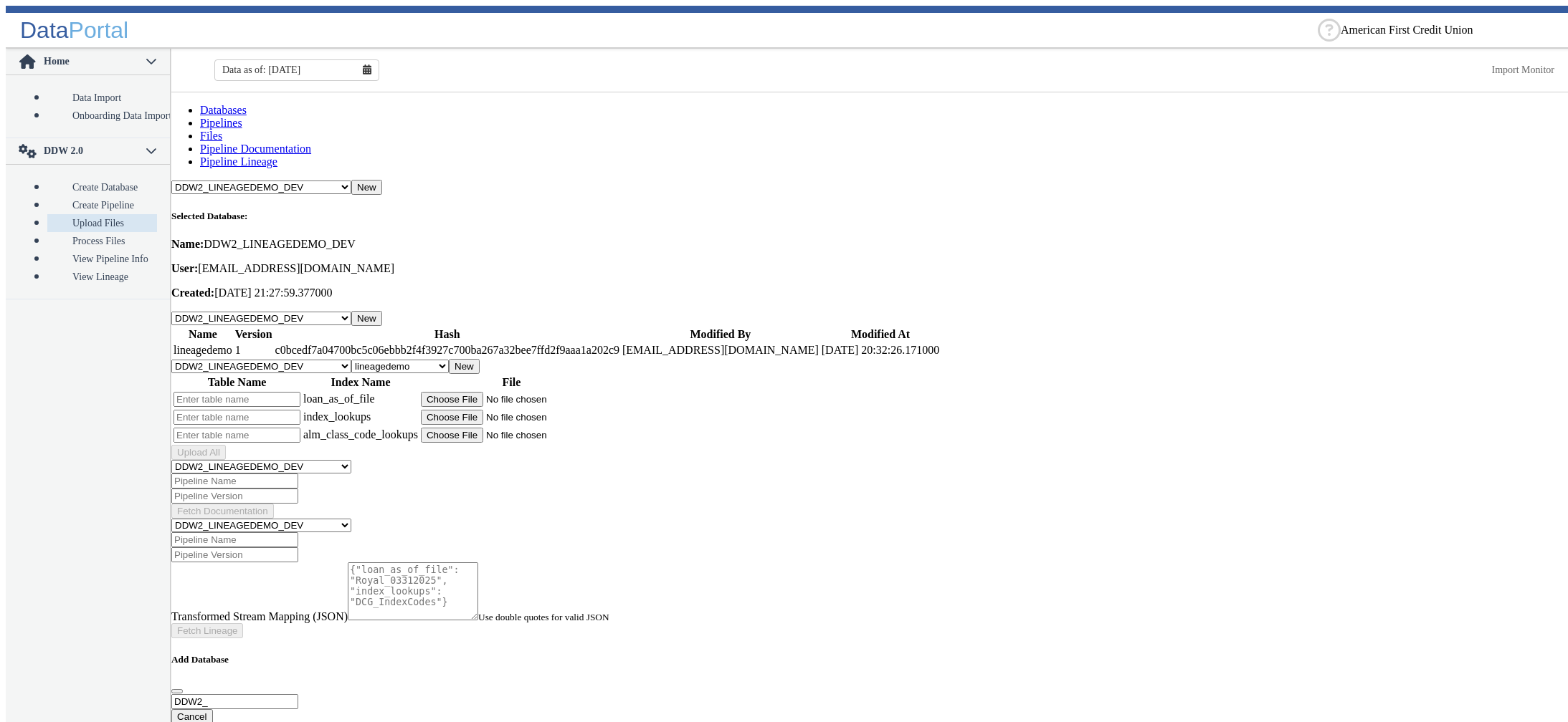
click at [298, 392] on input "text" at bounding box center [236, 400] width 127 height 15
type input "a"
click at [295, 410] on input "text" at bounding box center [236, 417] width 127 height 15
type input "aa"
click at [284, 428] on input "text" at bounding box center [236, 435] width 127 height 15
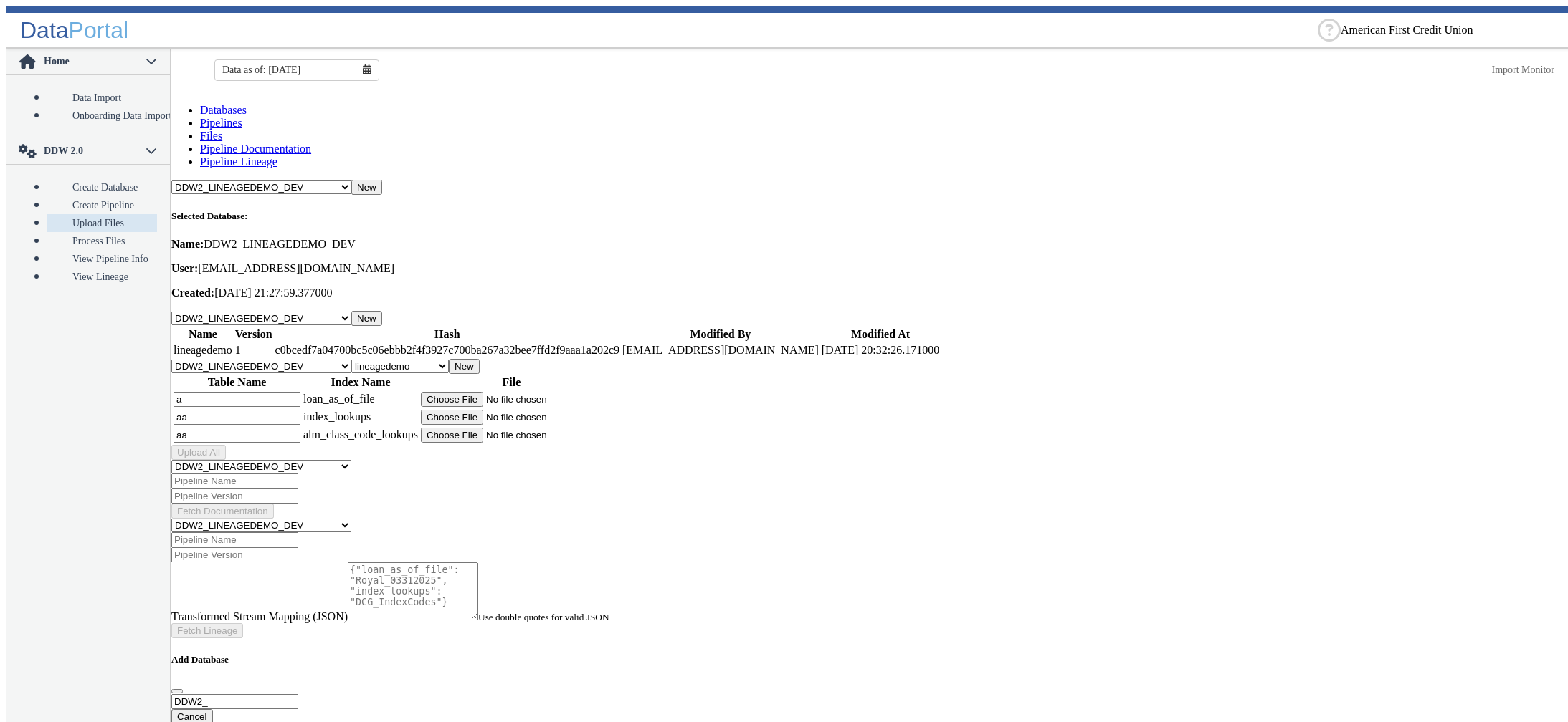
type input "aa"
click at [520, 392] on input "file" at bounding box center [511, 400] width 182 height 15
type input "C:\fakepath\Royal_03312025_v2.csv"
click at [524, 410] on input "file" at bounding box center [511, 417] width 182 height 15
type input "C:\fakepath\DCG_IndexCodes_New.csv"
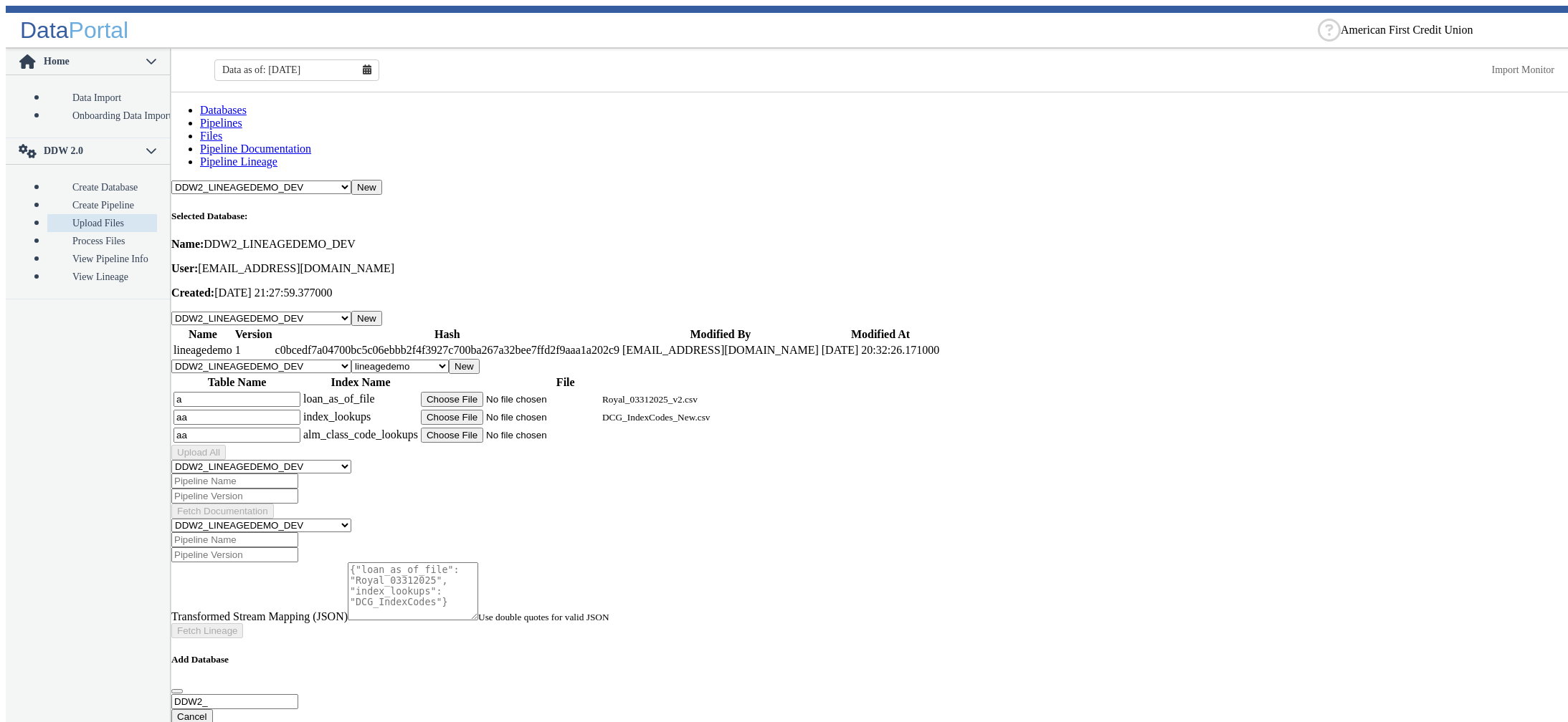
click at [528, 428] on input "file" at bounding box center [511, 435] width 182 height 15
type input "C:\fakepath\DCG_ALM_Class_Codes.csv"
click at [688, 445] on div "Upload All" at bounding box center [872, 453] width 1402 height 15
click at [273, 428] on input "aa" at bounding box center [236, 435] width 127 height 15
type input "aaa"
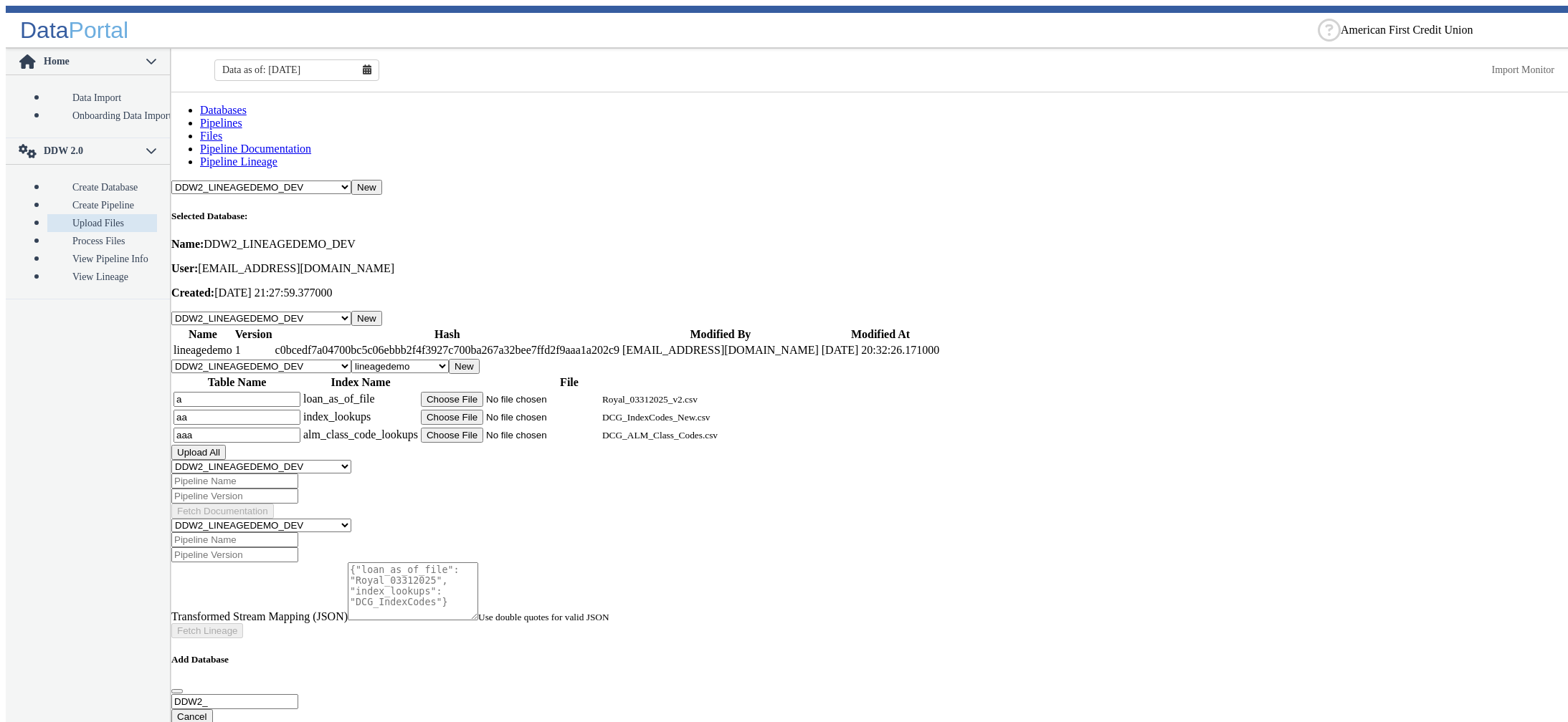
click at [226, 445] on button "Upload All" at bounding box center [198, 453] width 55 height 15
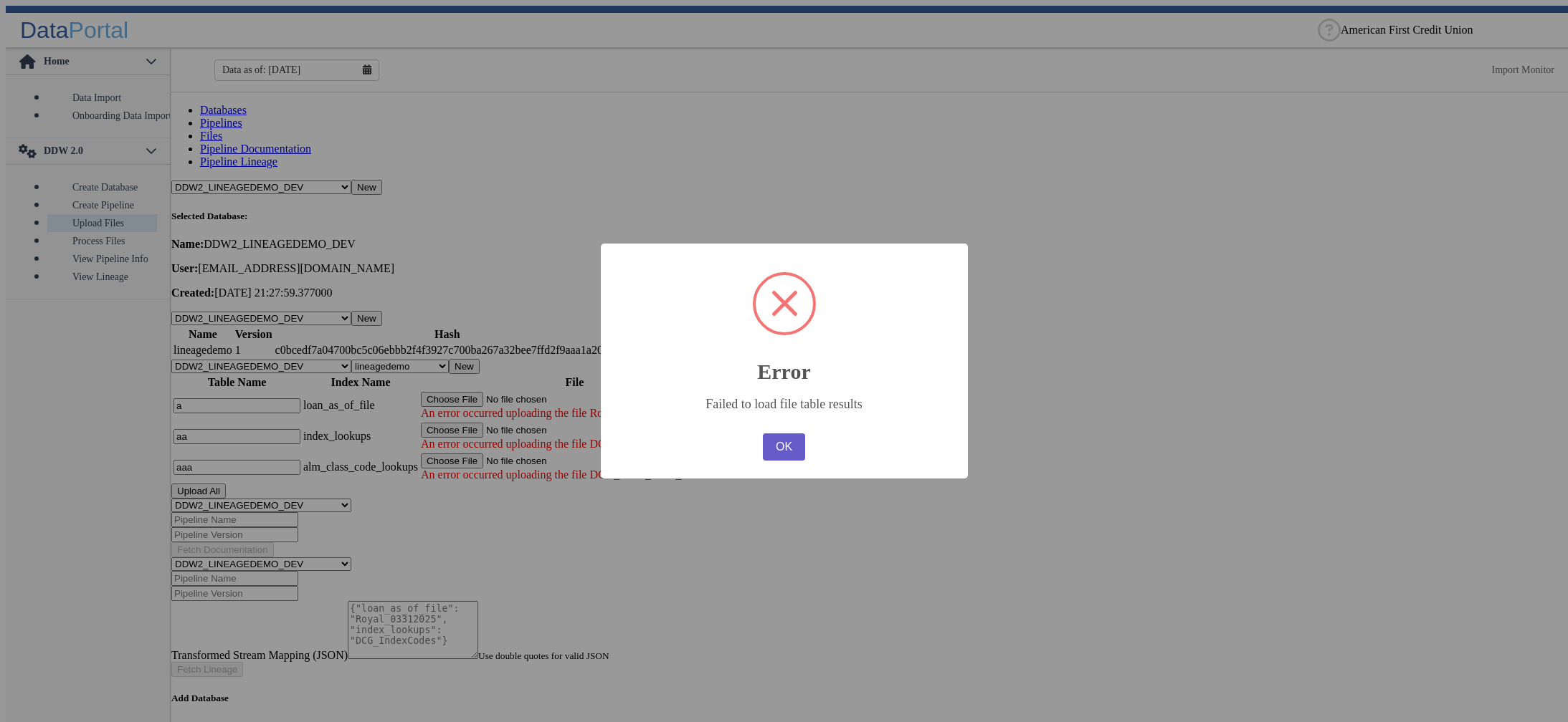
click at [782, 447] on button "OK" at bounding box center [783, 447] width 42 height 27
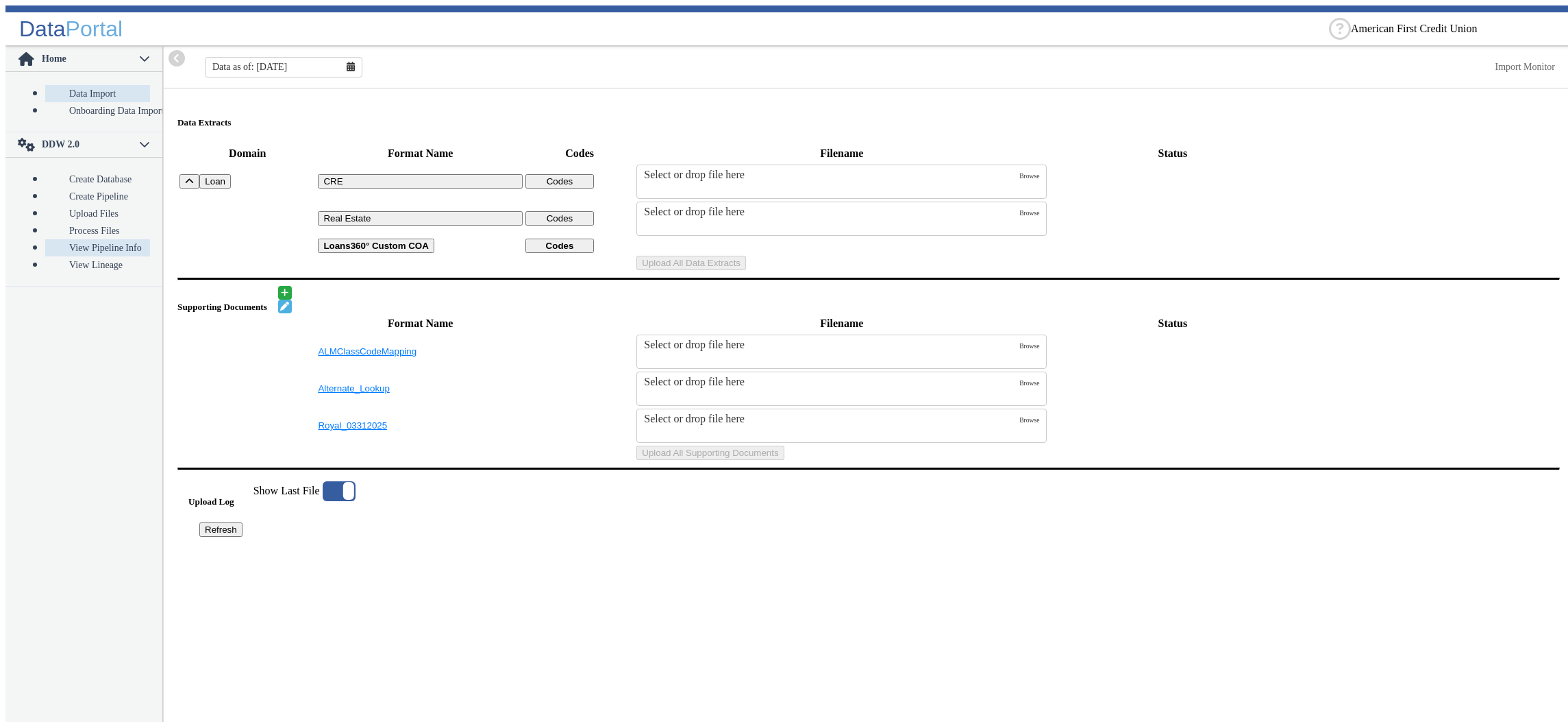
click at [59, 239] on link "View Pipeline Info" at bounding box center [97, 248] width 105 height 17
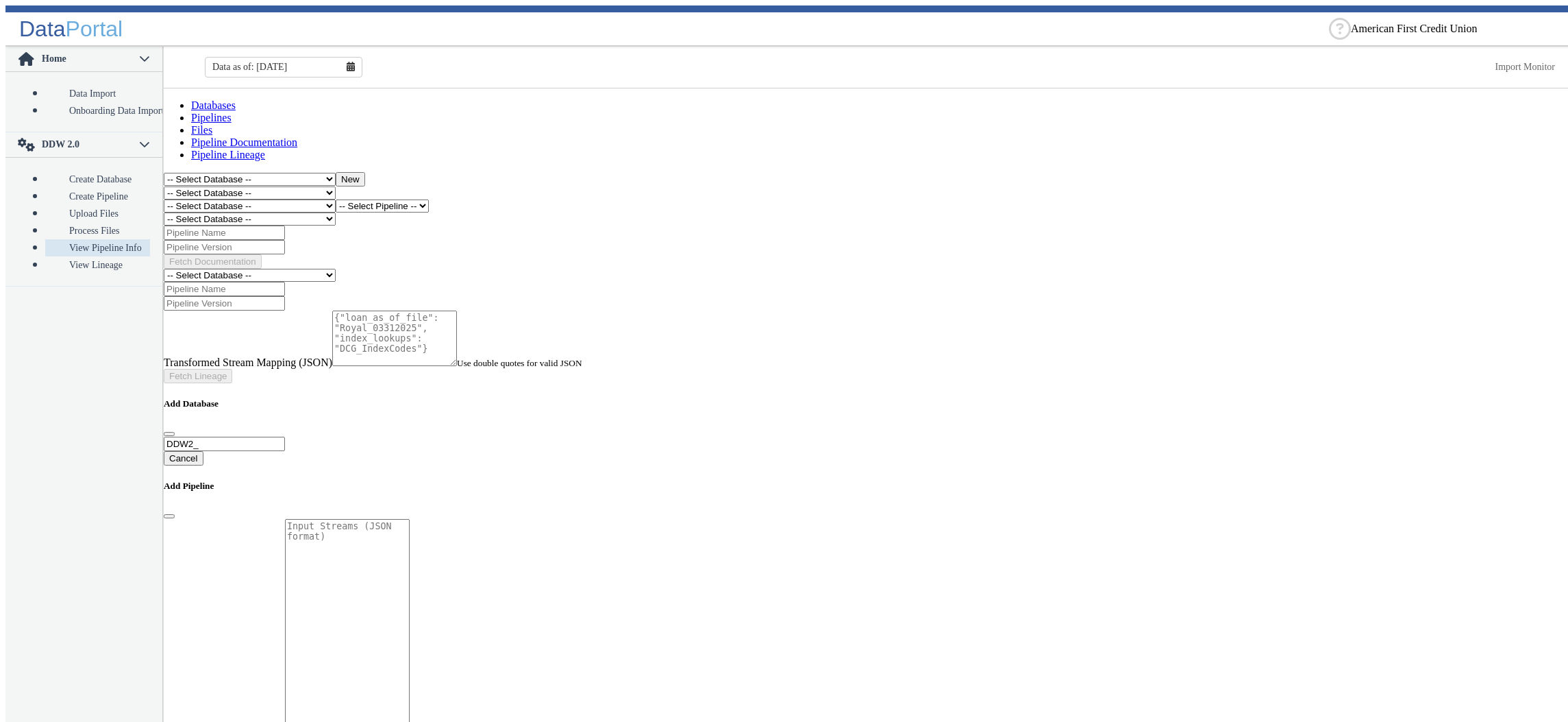
click at [261, 225] on input at bounding box center [224, 233] width 121 height 15
type input "lineagedemo"
click at [285, 240] on input at bounding box center [224, 247] width 121 height 15
type input "1"
click at [212, 124] on link "Files" at bounding box center [201, 130] width 21 height 12
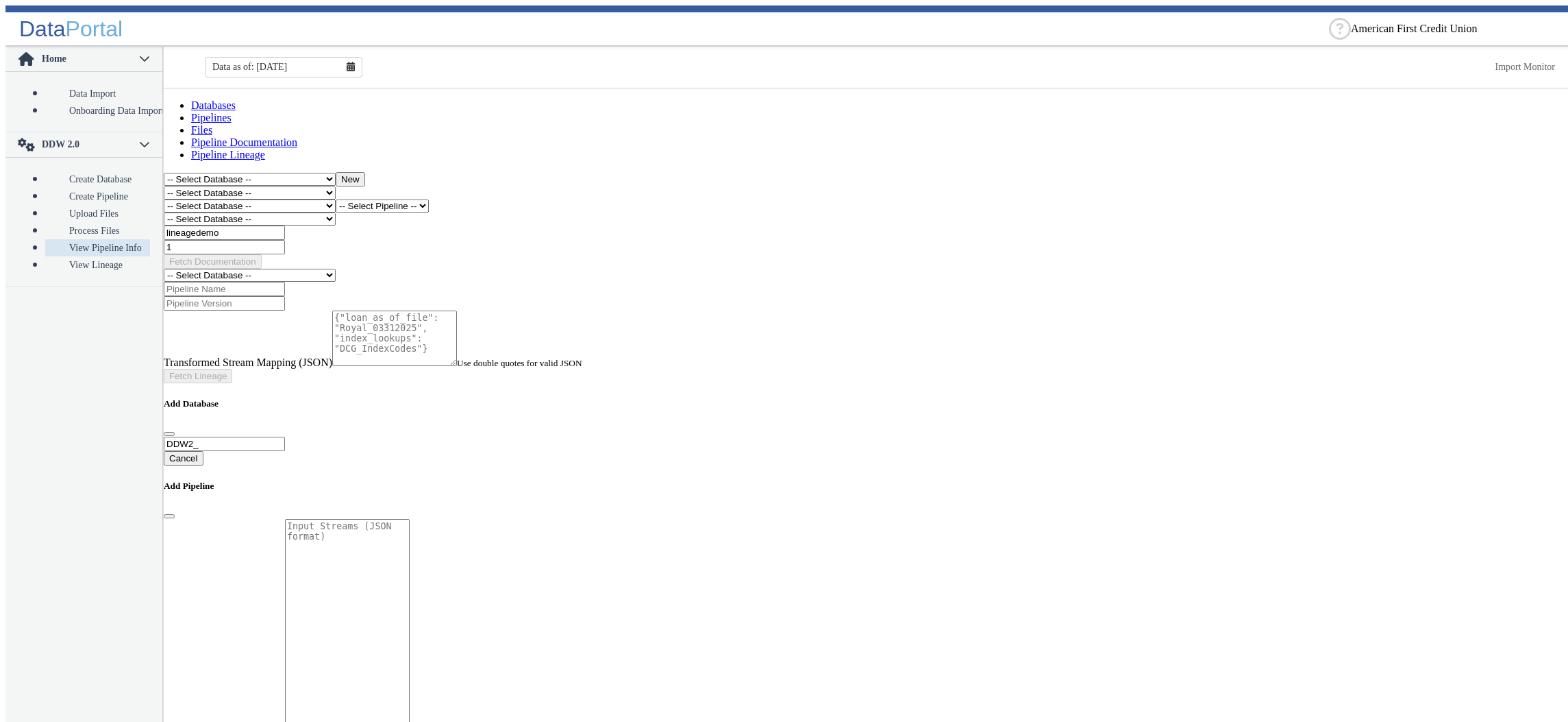
click at [163, 199] on select "-- Select Database -- DDW2_DENIS2_API_DEV DDW2_DENIS3_API_DEV DDW2_DENIS4_API_D…" at bounding box center [249, 206] width 172 height 13
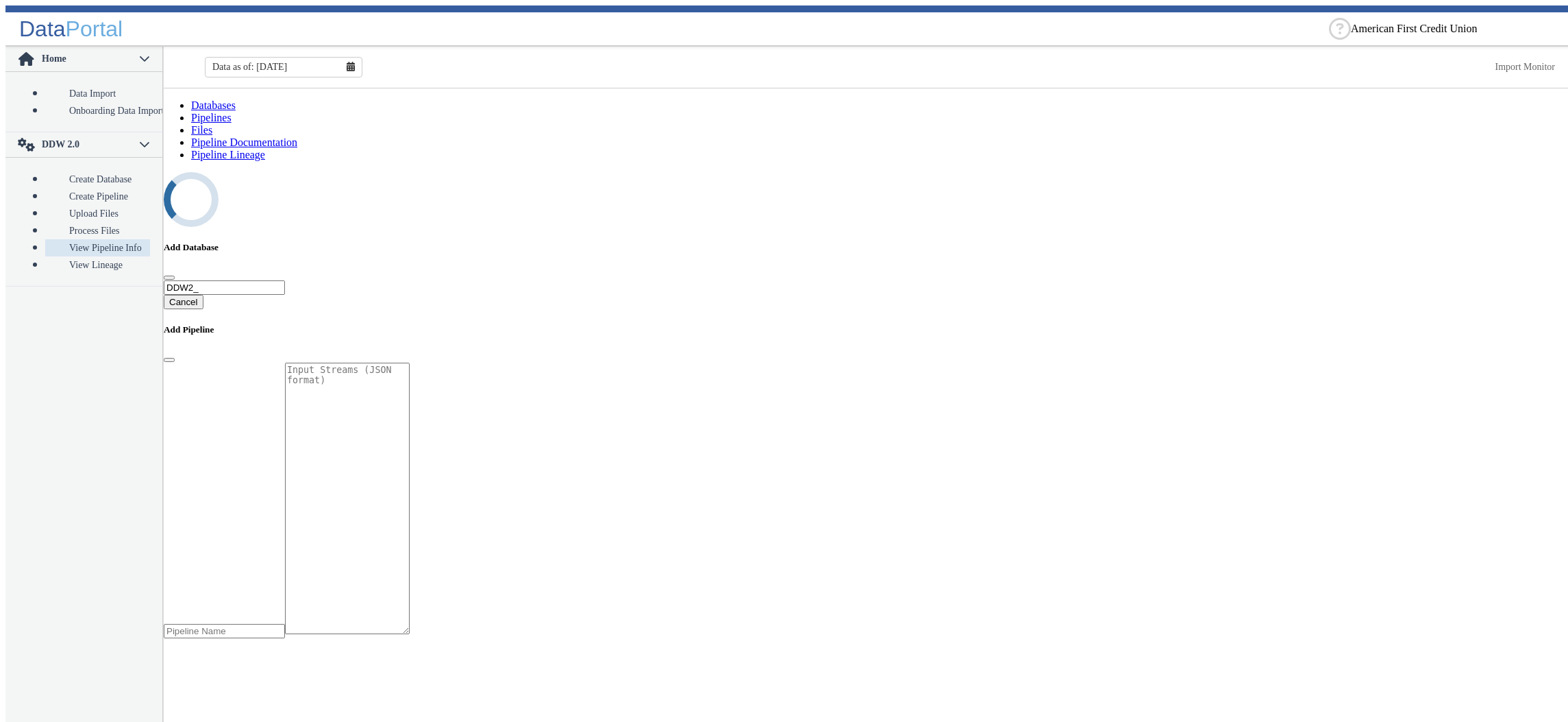
select select "7: Object"
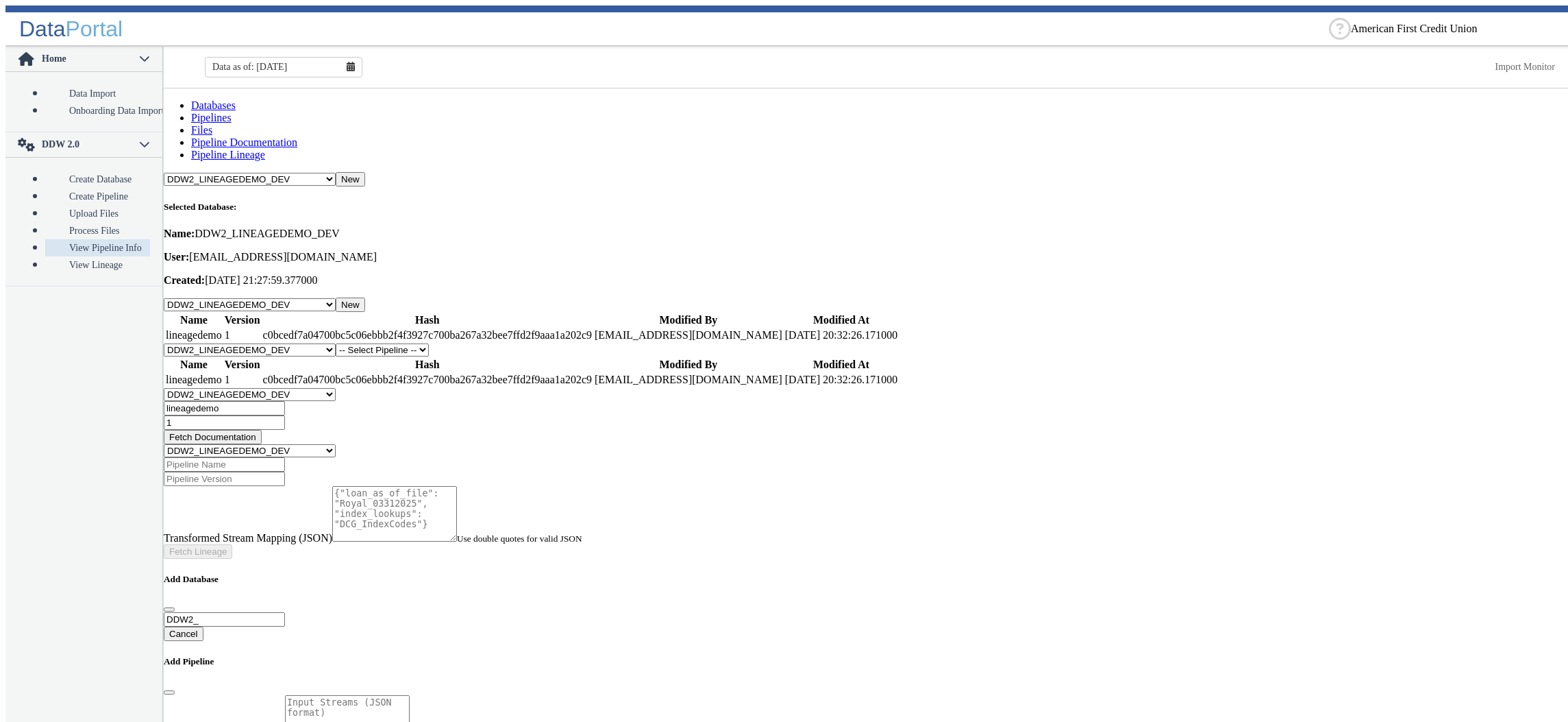
click at [211, 373] on td "lineagedemo" at bounding box center [193, 380] width 57 height 14
copy td "lineagedemo"
click at [297, 137] on link "Pipeline Documentation" at bounding box center [244, 143] width 106 height 12
click at [258, 401] on input "lineagedemo" at bounding box center [224, 409] width 121 height 15
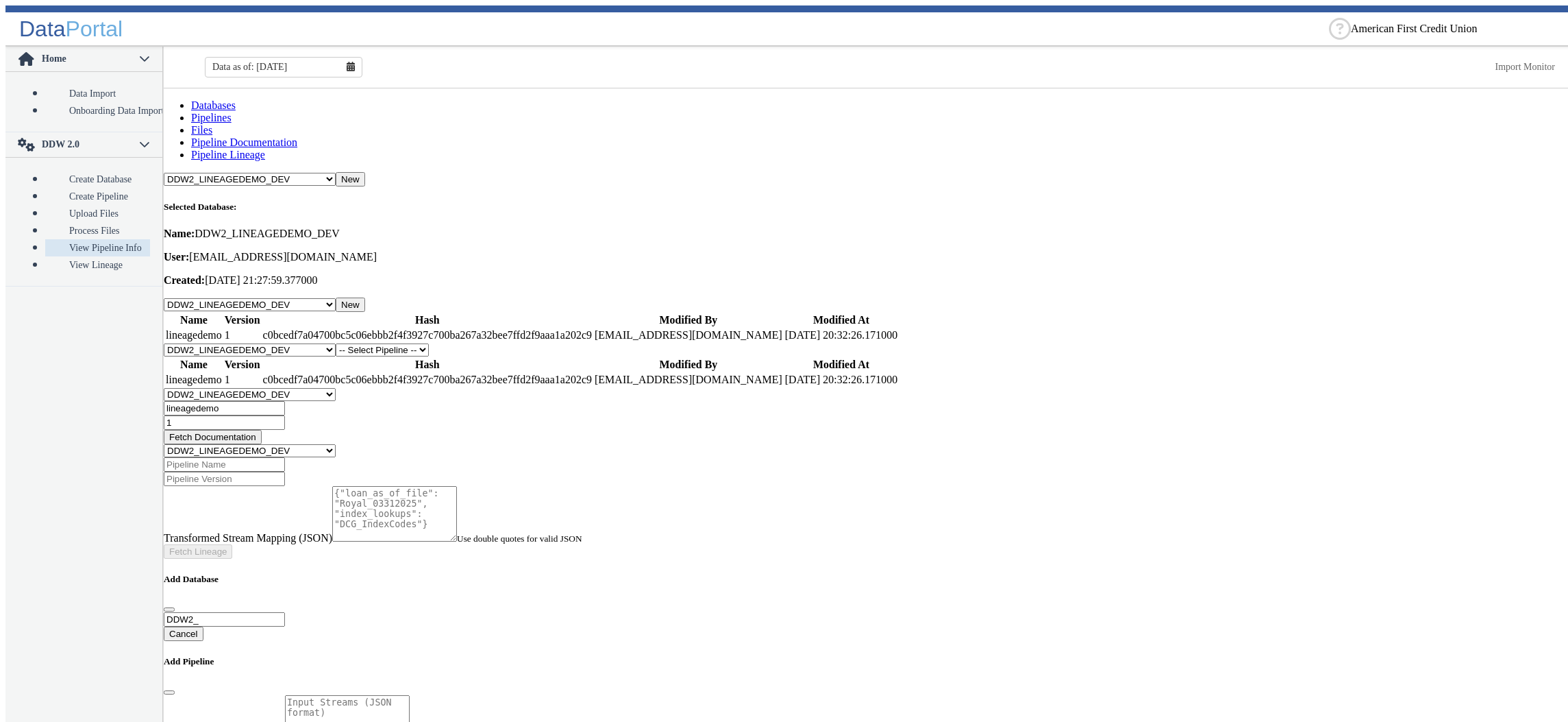
click at [258, 401] on input "lineagedemo" at bounding box center [224, 409] width 121 height 15
click at [285, 415] on input "1" at bounding box center [224, 422] width 121 height 15
click at [262, 430] on button "Fetch Documentation" at bounding box center [212, 437] width 98 height 15
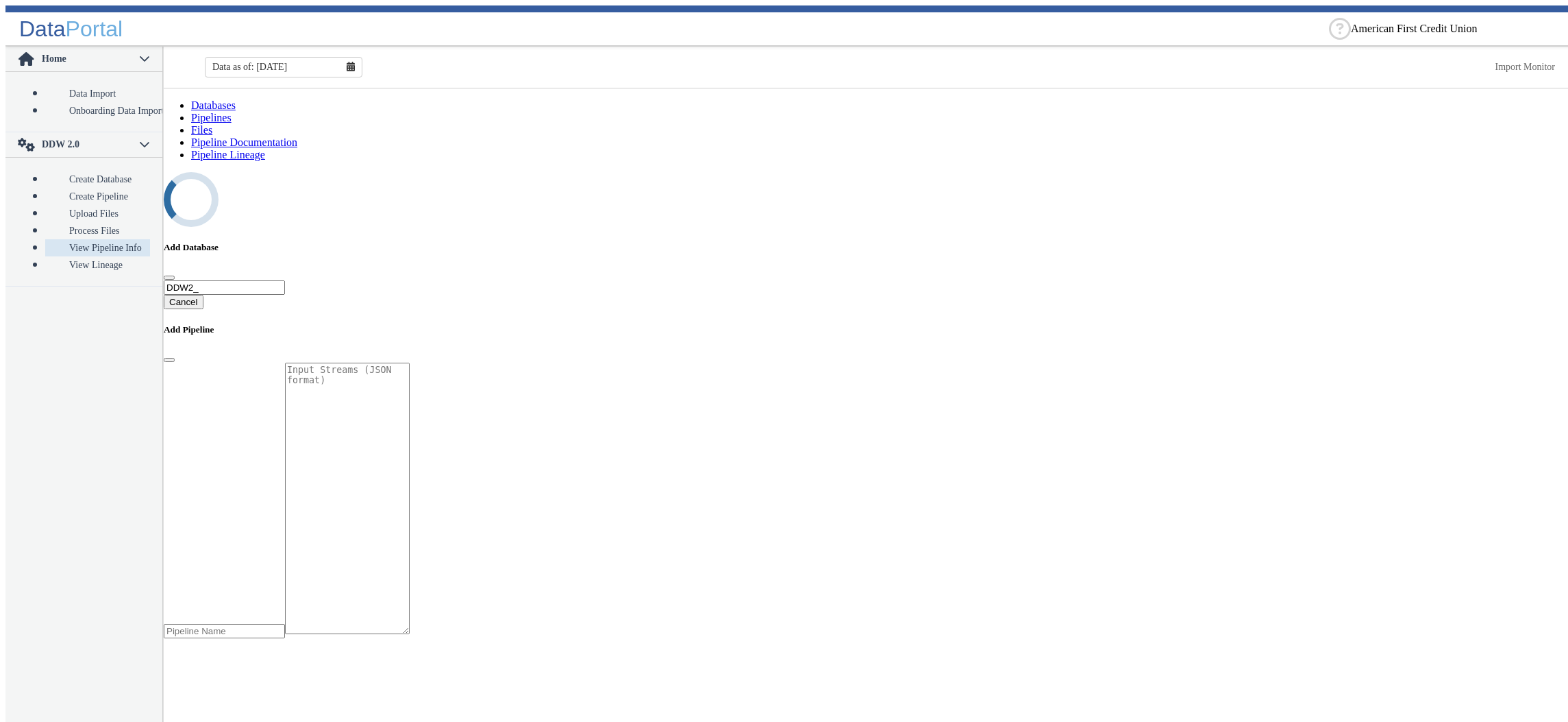
select select "7: Object"
